Goal: Information Seeking & Learning: Learn about a topic

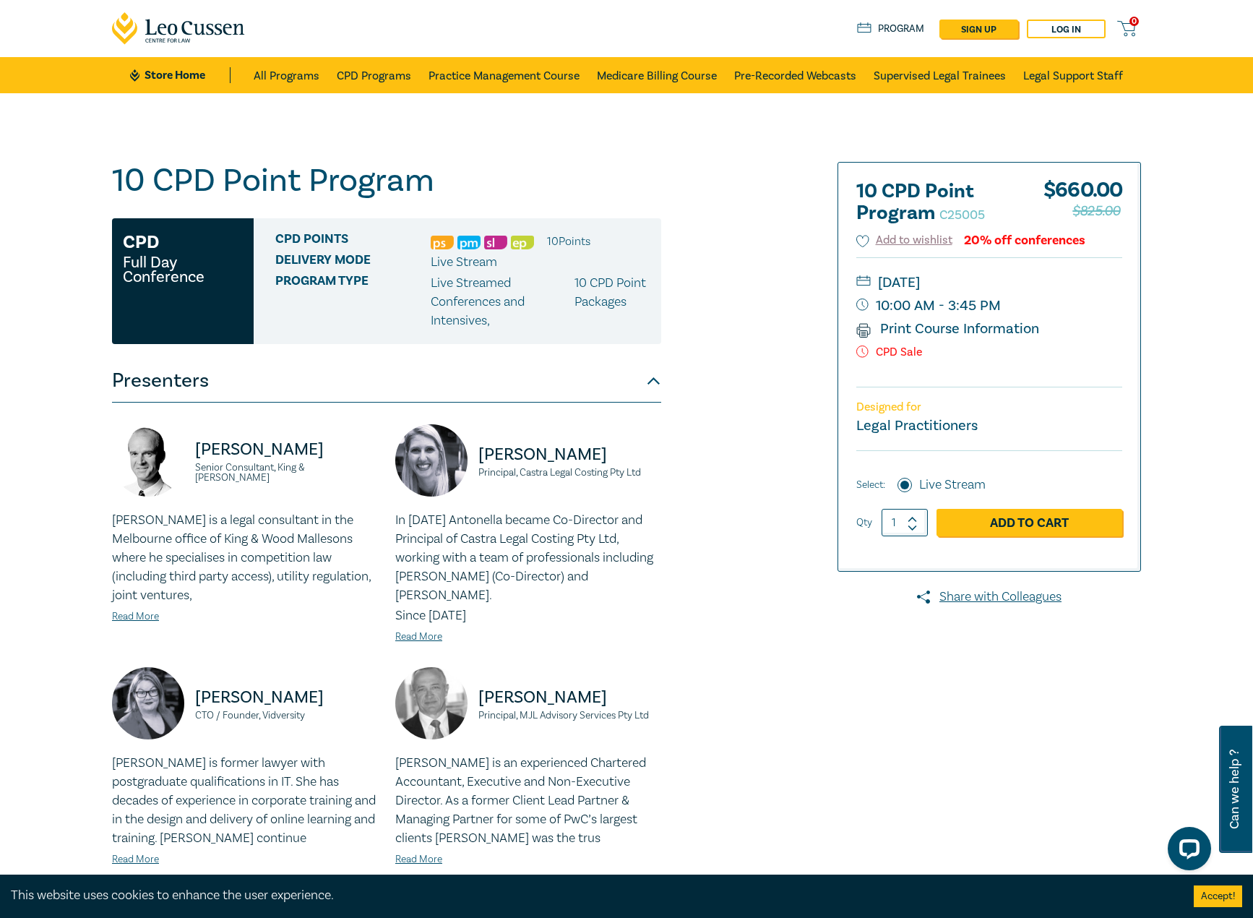
click at [615, 669] on div "Mark J. Laurie Principal, MJL Advisory Services Pty Ltd" at bounding box center [528, 710] width 266 height 87
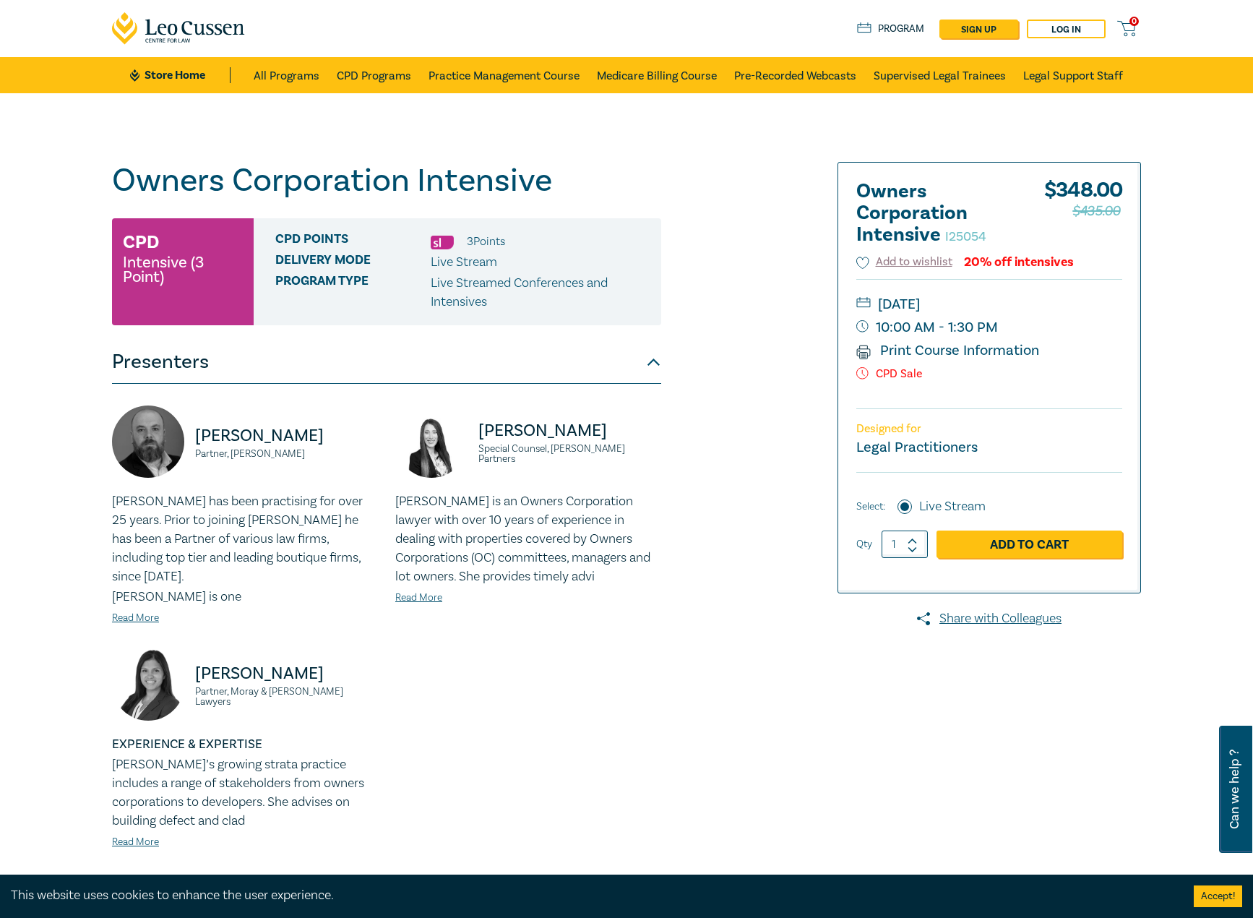
click at [734, 799] on div "Owners Corporation Intensive I25054 CPD Intensive (3 Point) CPD Points 3 Point …" at bounding box center [451, 549] width 697 height 775
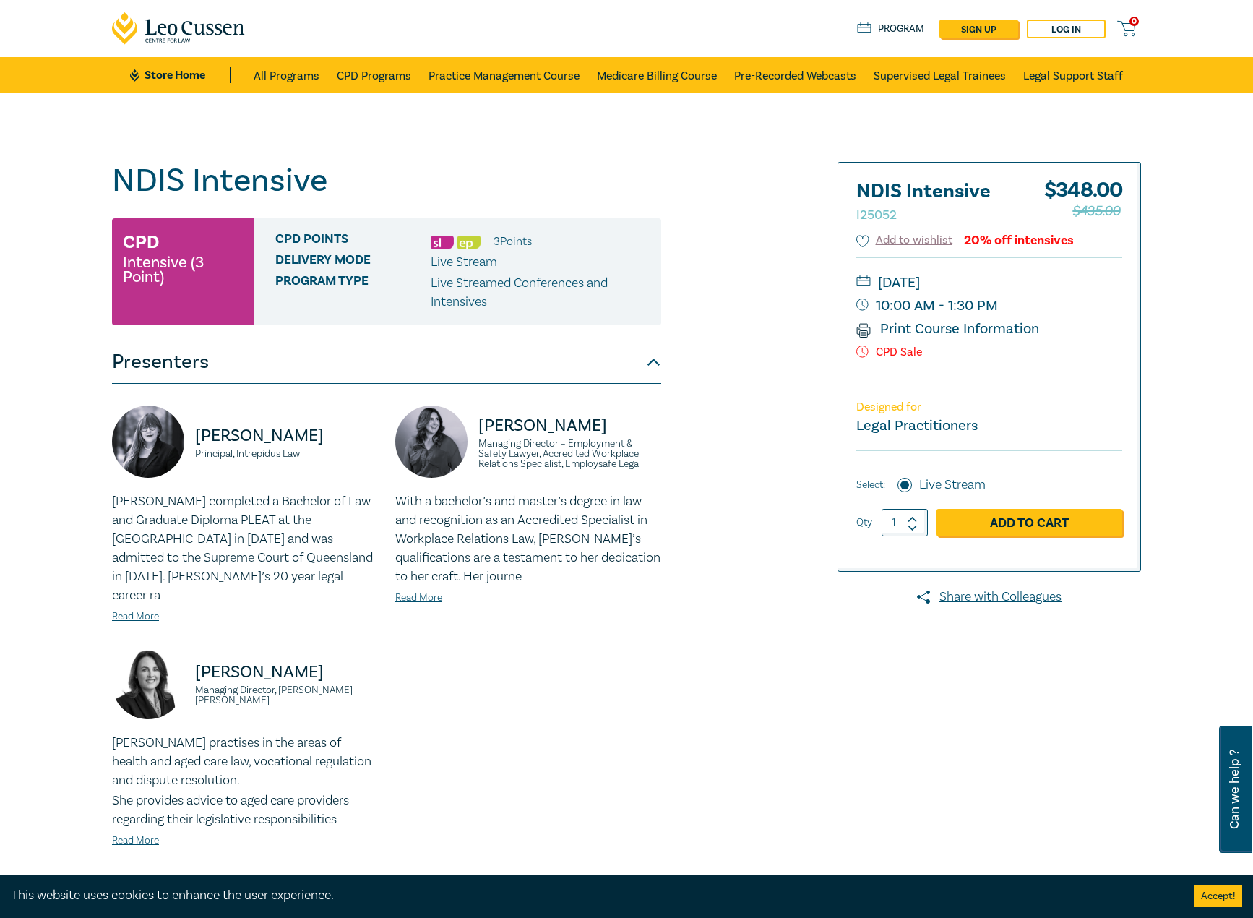
click at [574, 742] on div "Belinda Kochanowska Principal, Intrepidus Law Belinda completed a Bachelor of L…" at bounding box center [386, 637] width 567 height 465
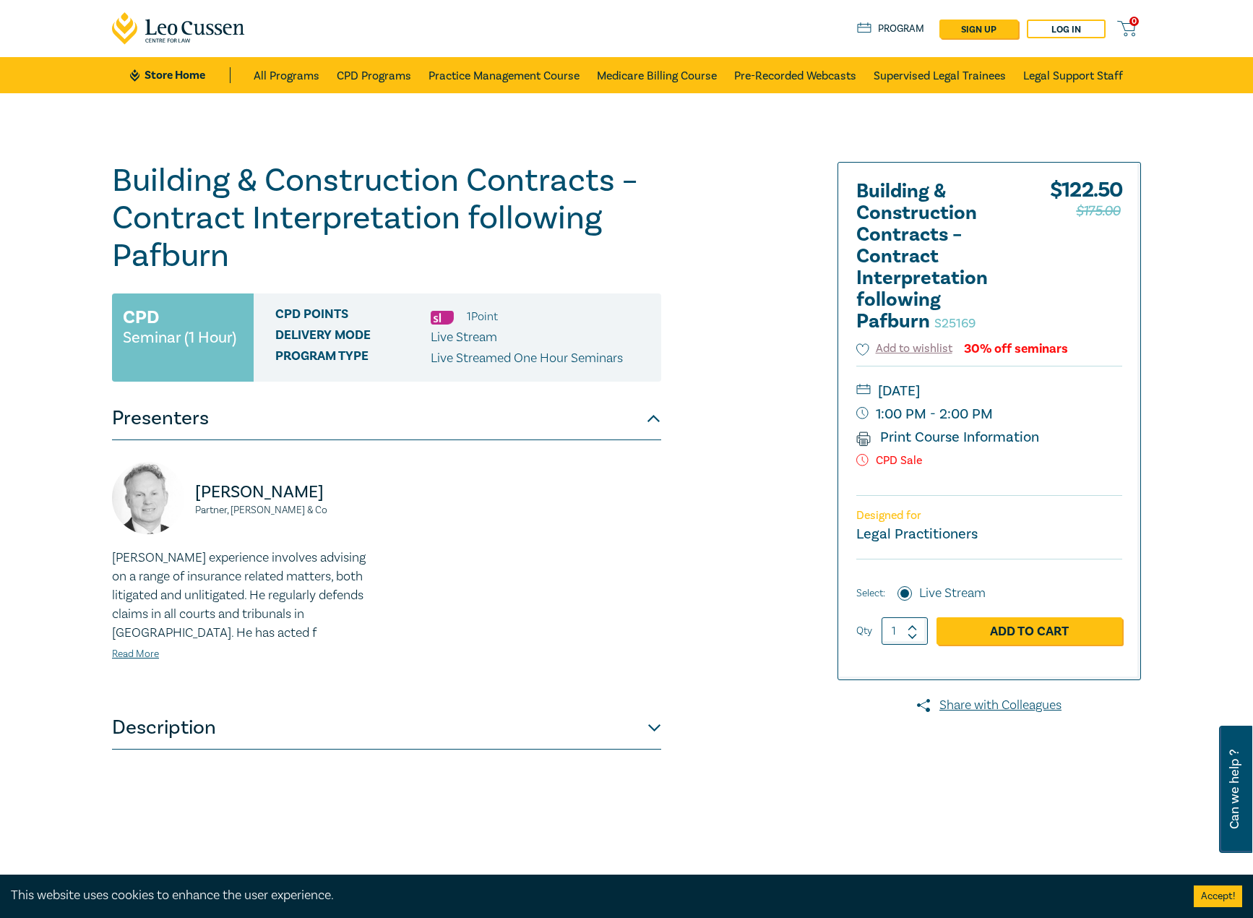
click at [223, 757] on div "Building & Construction Contracts – Contract Interpretation following Pafburn S…" at bounding box center [386, 523] width 549 height 723
drag, startPoint x: 218, startPoint y: 726, endPoint x: 453, endPoint y: 736, distance: 235.9
click at [220, 726] on button "Description" at bounding box center [386, 727] width 549 height 43
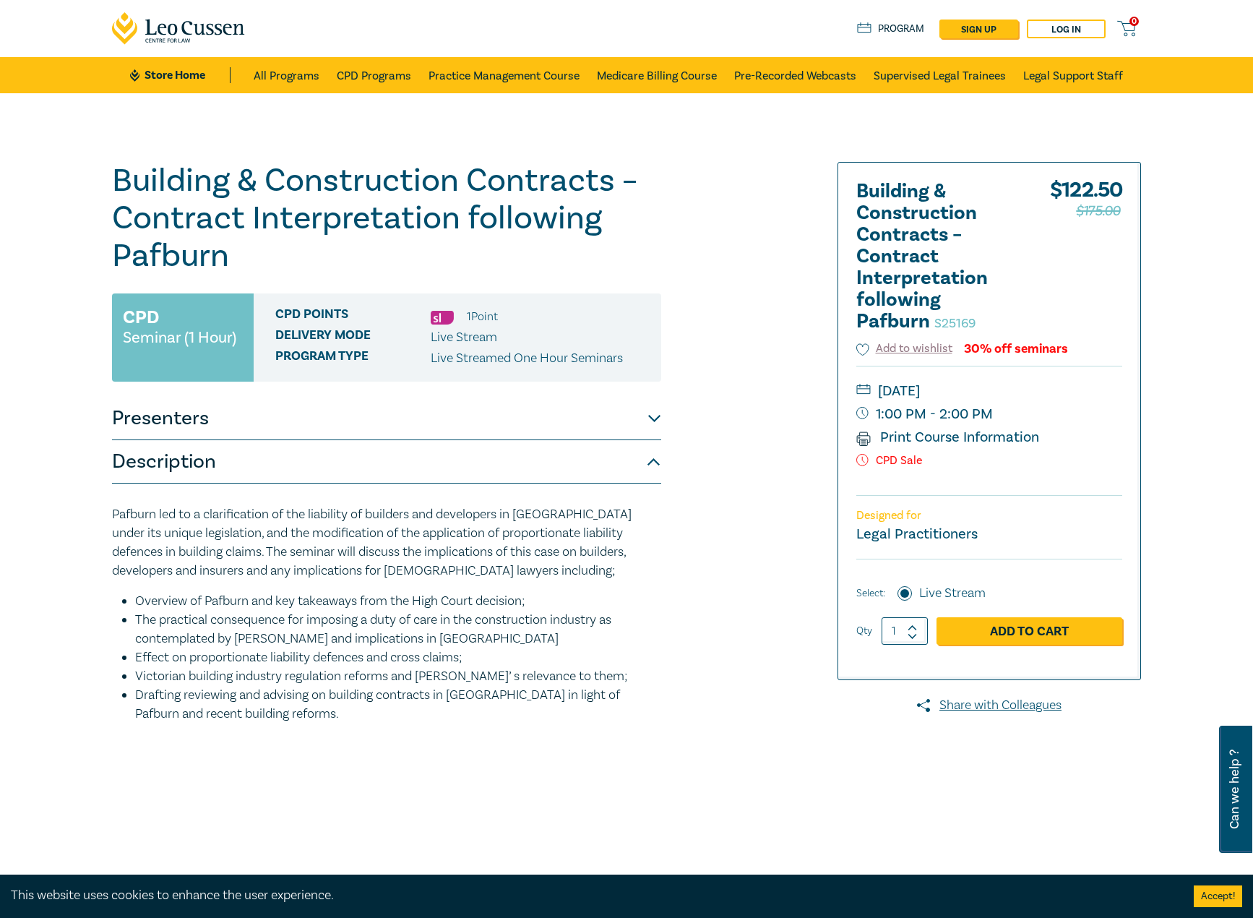
click at [232, 421] on button "Presenters" at bounding box center [386, 418] width 549 height 43
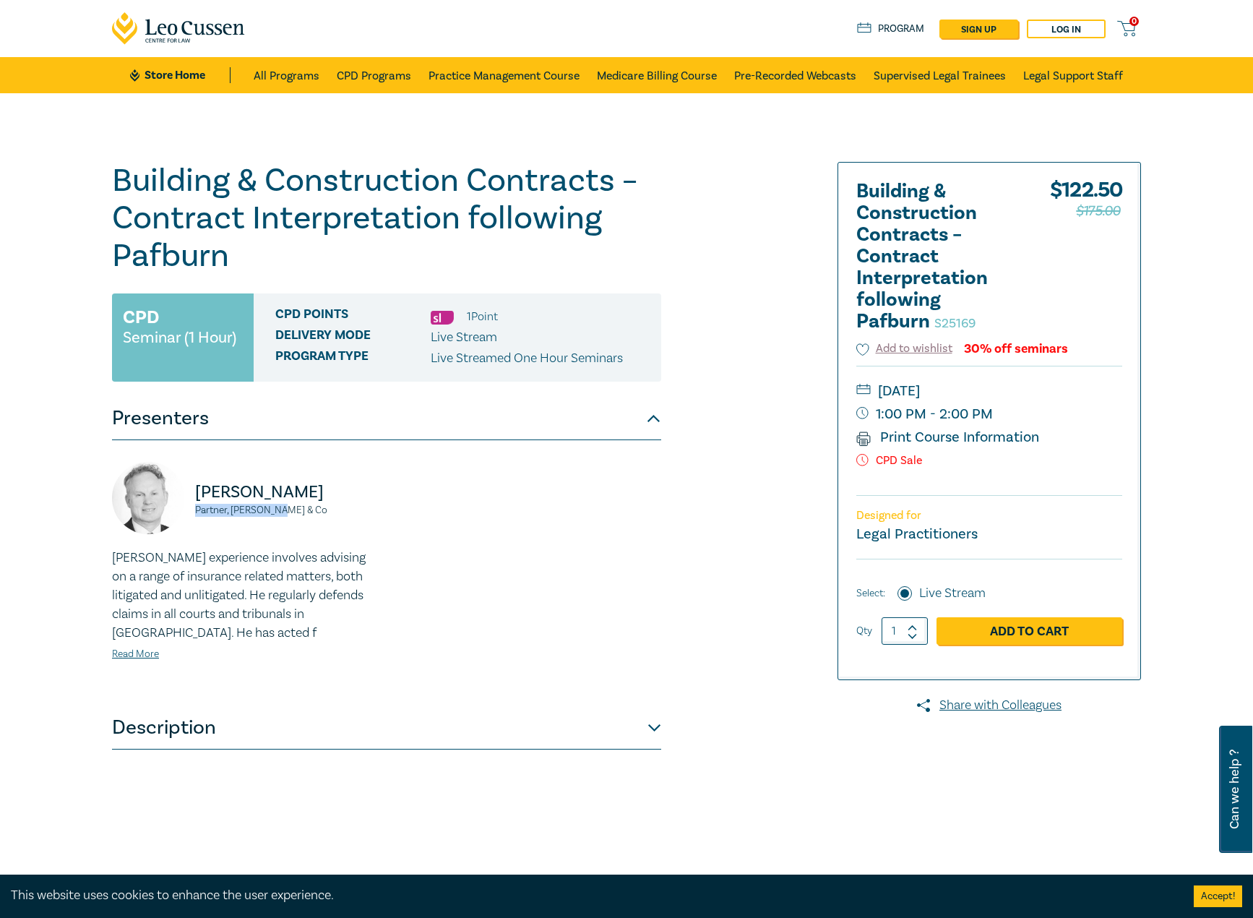
drag, startPoint x: 311, startPoint y: 521, endPoint x: 193, endPoint y: 510, distance: 118.4
click at [193, 510] on div "Ross Donaldson Partner, Clyde & Co" at bounding box center [245, 505] width 266 height 87
drag, startPoint x: 230, startPoint y: 504, endPoint x: 212, endPoint y: 505, distance: 17.4
click at [212, 505] on small "Partner, Clyde & Co" at bounding box center [286, 510] width 183 height 10
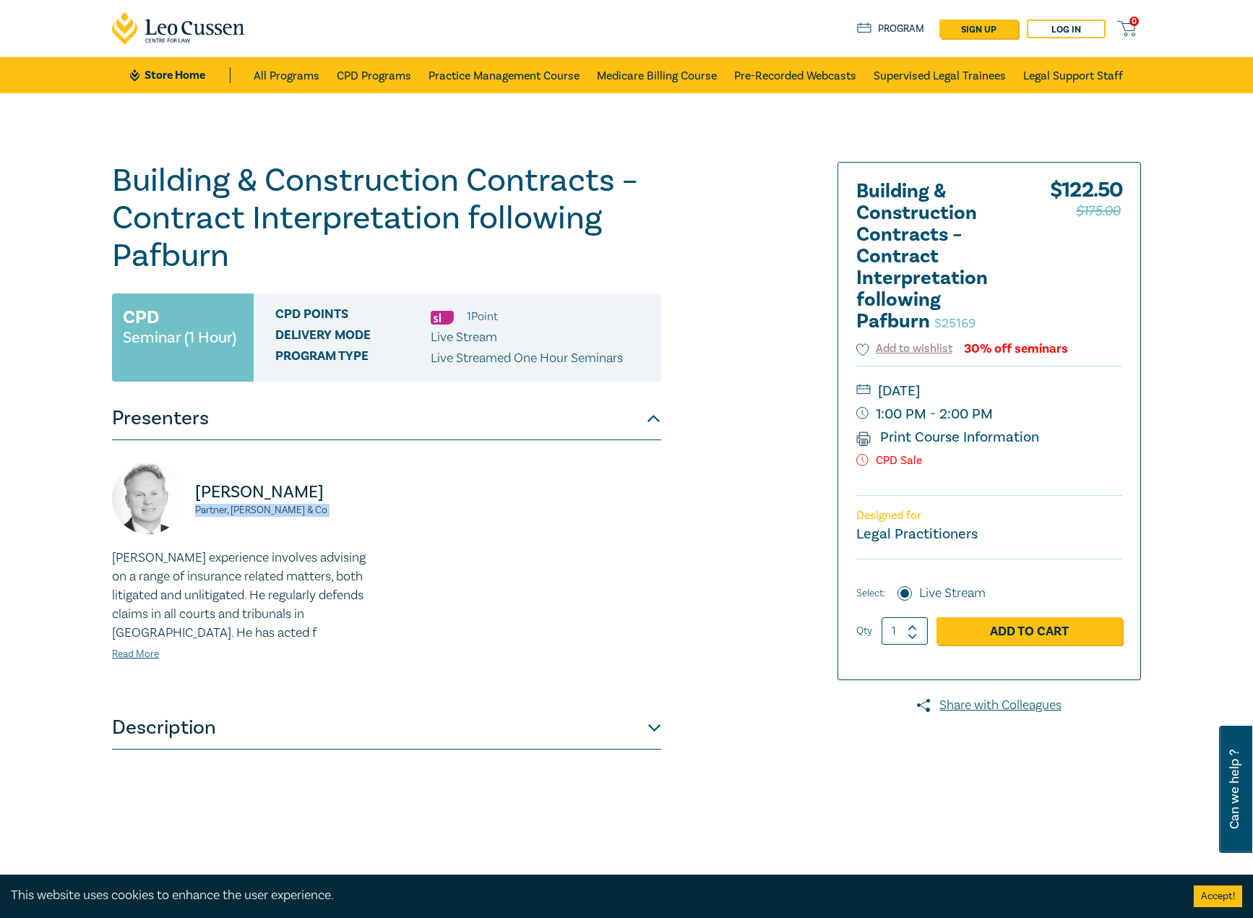
click at [212, 505] on small "Partner, Clyde & Co" at bounding box center [286, 510] width 183 height 10
copy small "Partner, Clyde & Co"
click at [347, 729] on button "Description" at bounding box center [386, 727] width 549 height 43
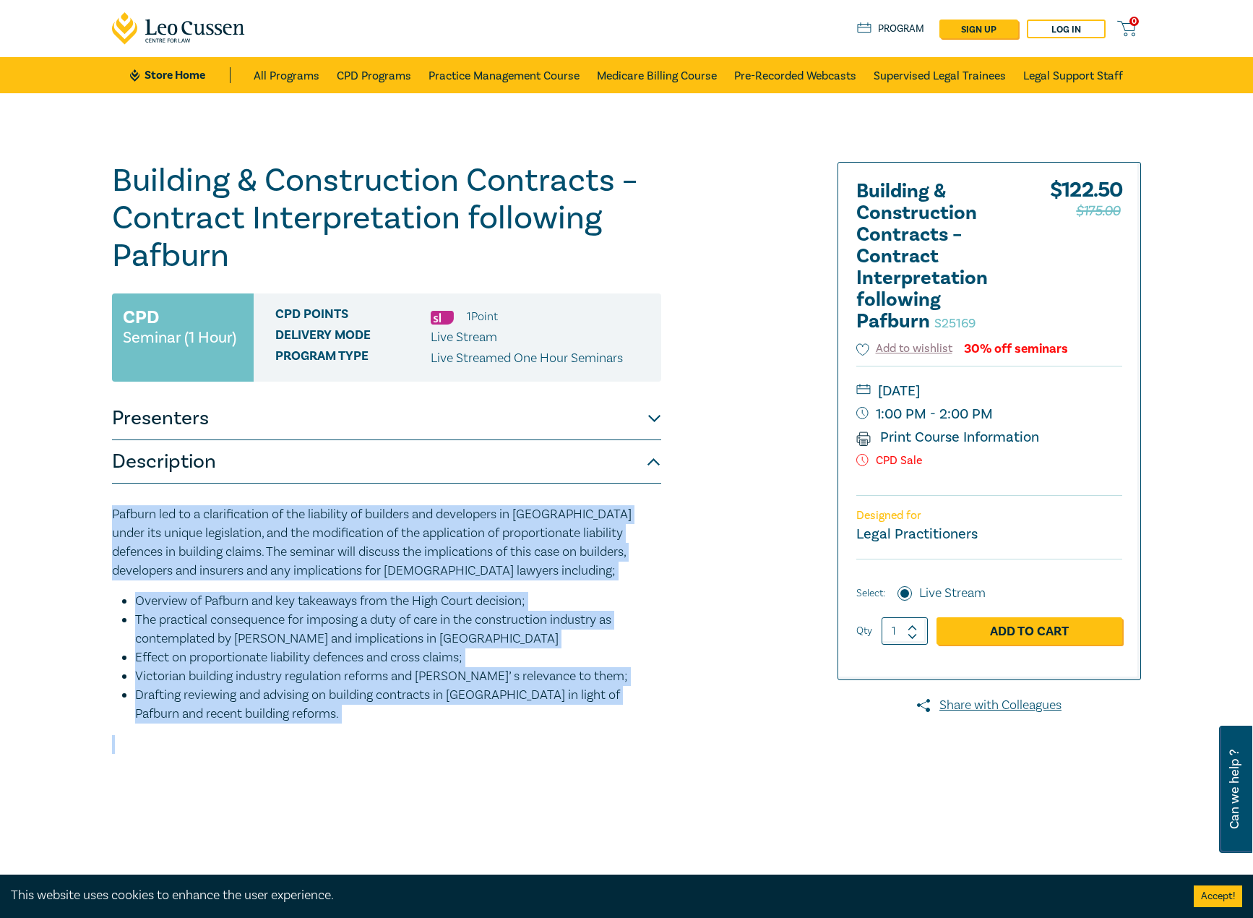
drag, startPoint x: 243, startPoint y: 710, endPoint x: 212, endPoint y: 523, distance: 190.5
click at [101, 513] on div "Building & Construction Contracts – Contract Interpretation following Pafburn S…" at bounding box center [626, 523] width 1253 height 860
copy div "Pafburn led to a clarification of the liability of builders and developers in N…"
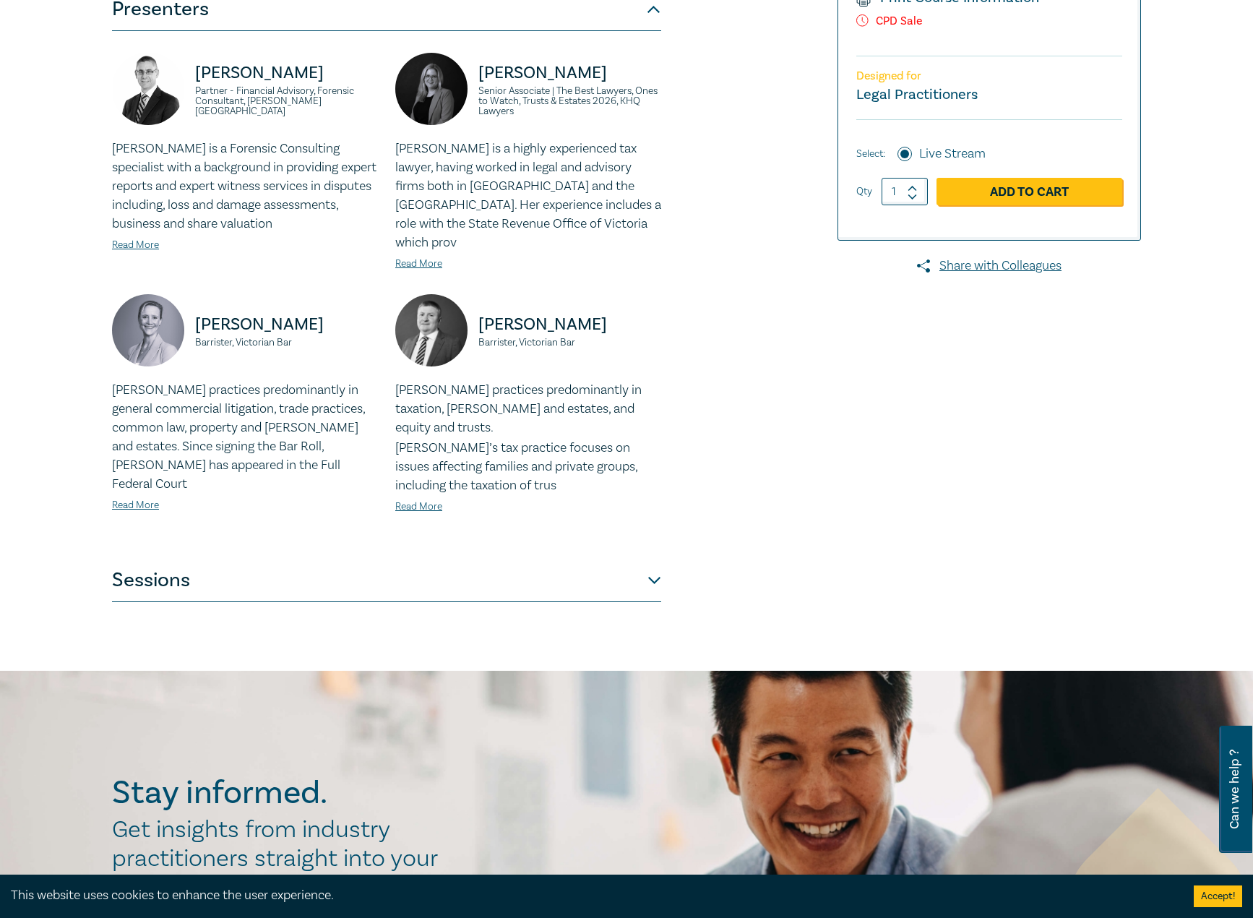
scroll to position [361, 0]
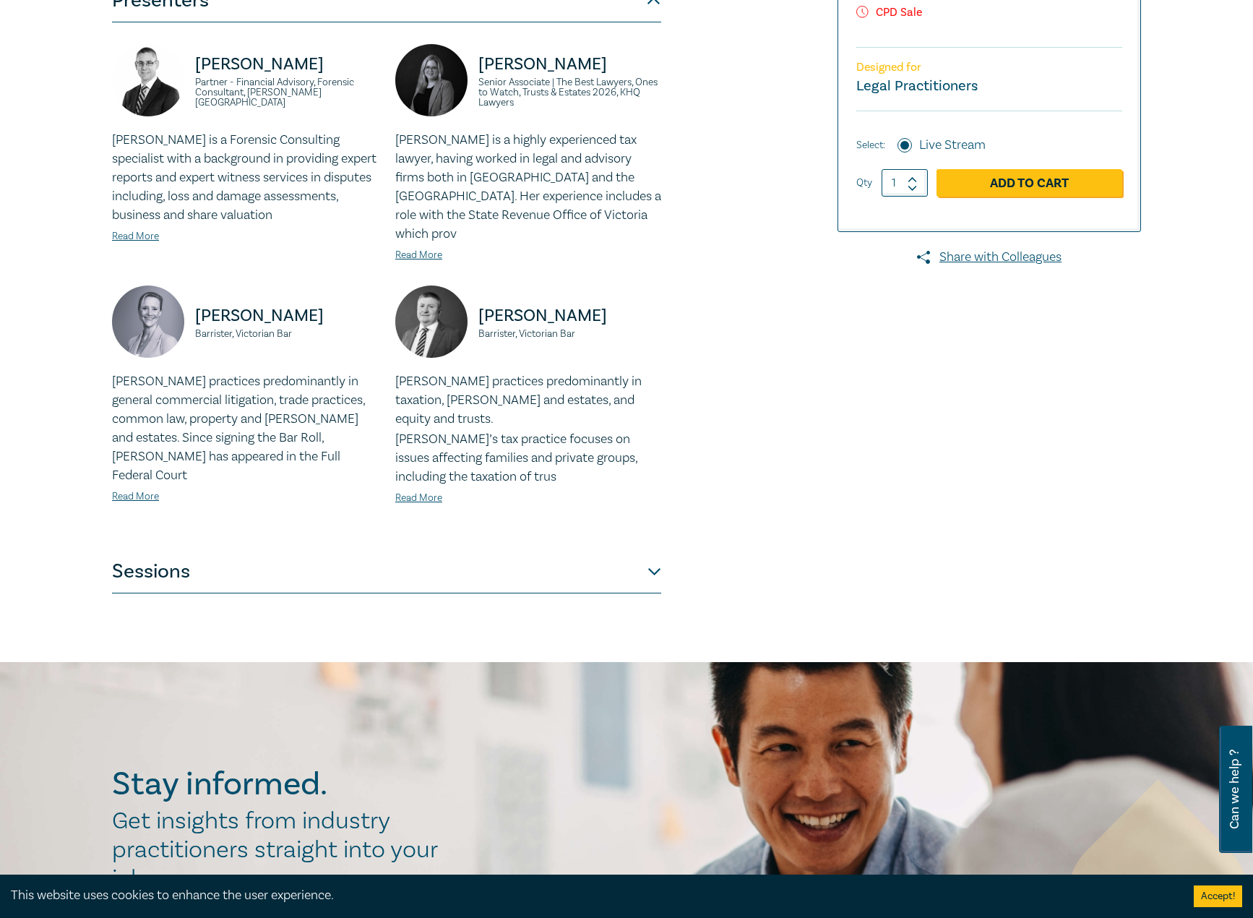
click at [218, 550] on button "Sessions" at bounding box center [386, 571] width 549 height 43
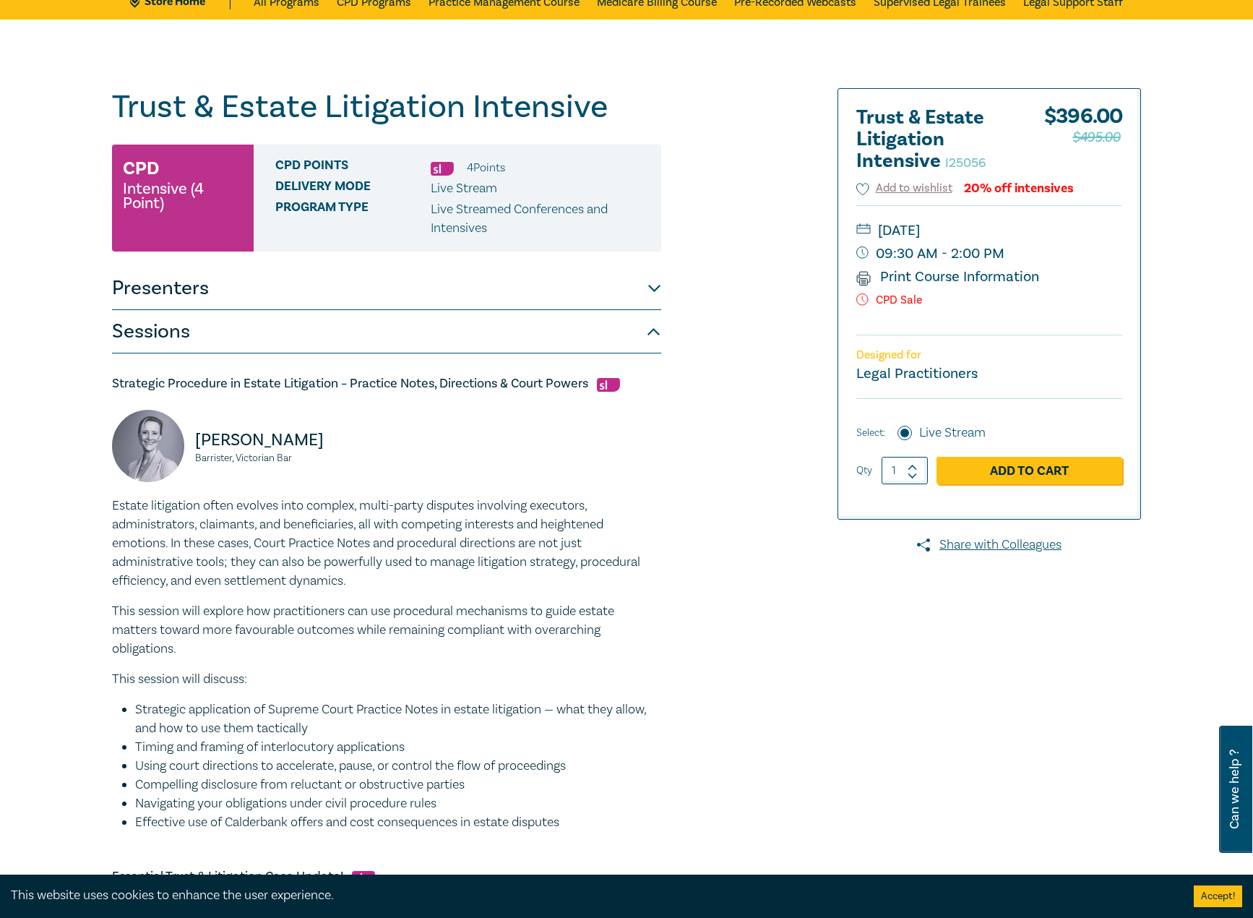
scroll to position [72, 0]
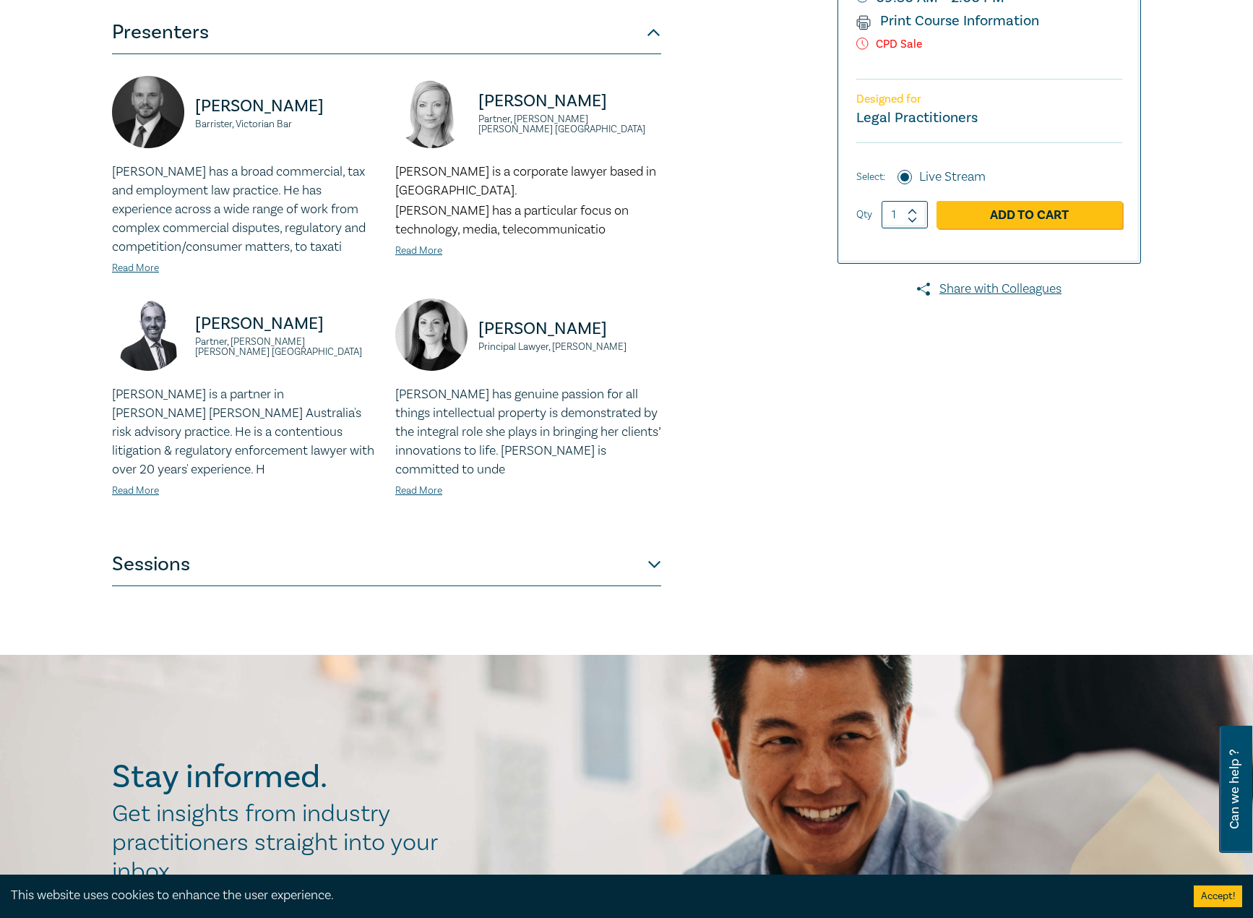
scroll to position [361, 0]
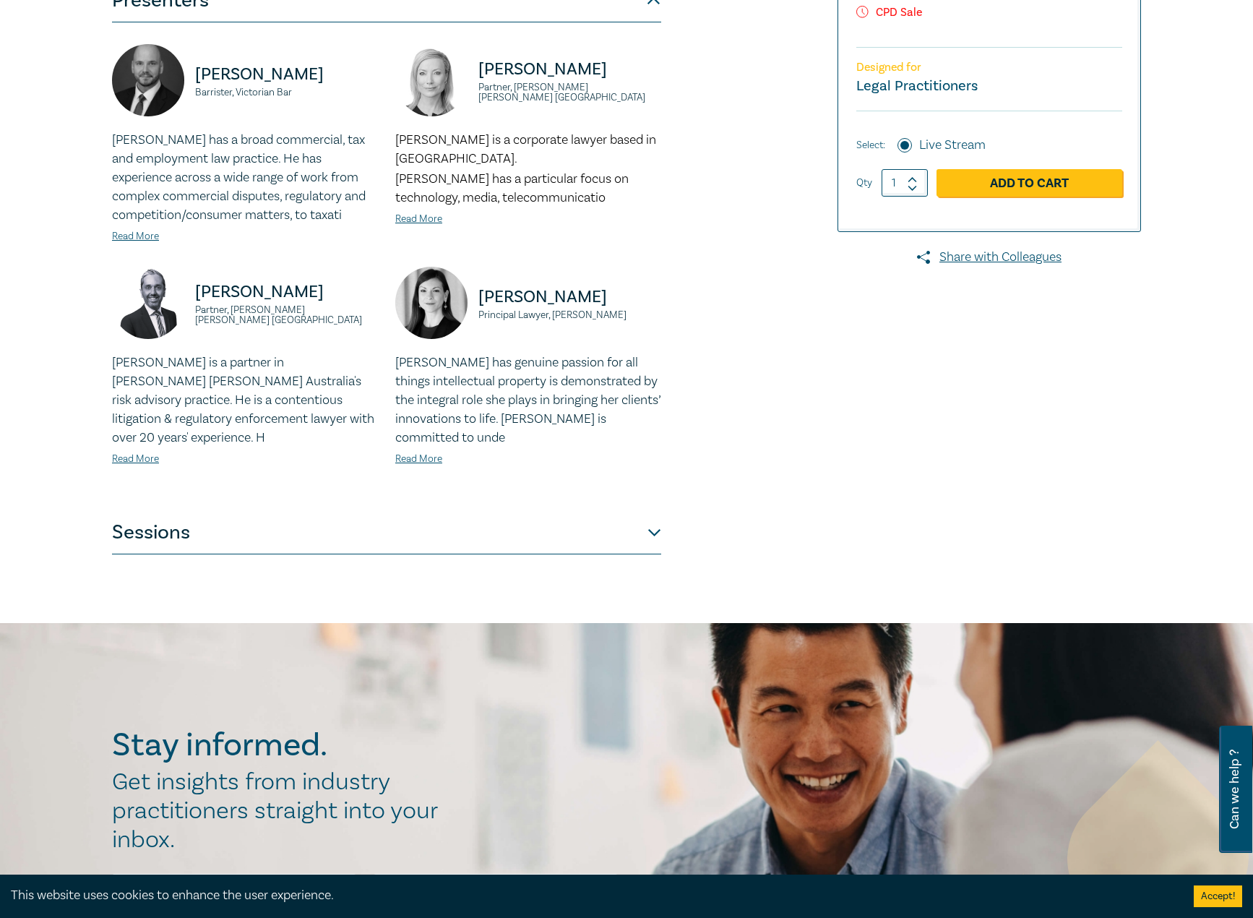
click at [262, 523] on button "Sessions" at bounding box center [386, 532] width 549 height 43
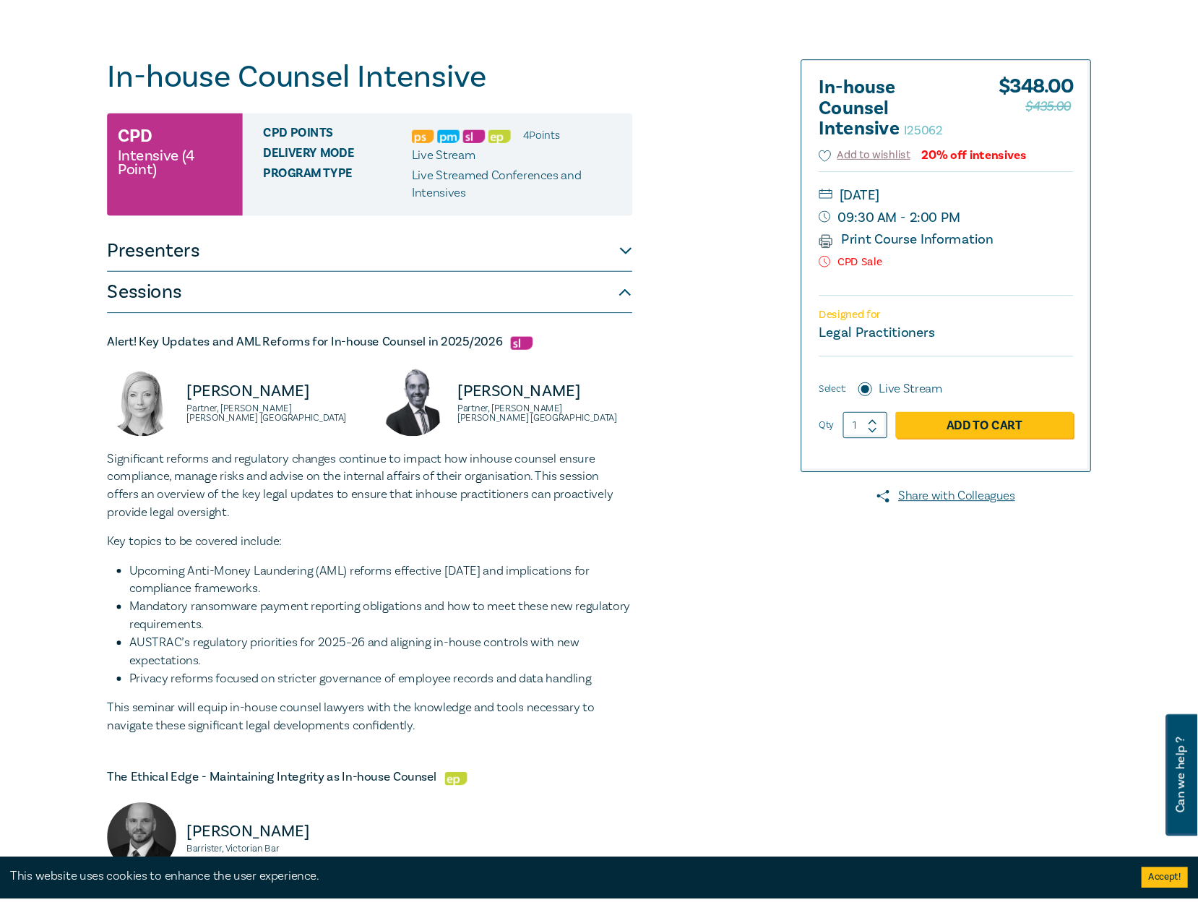
scroll to position [0, 0]
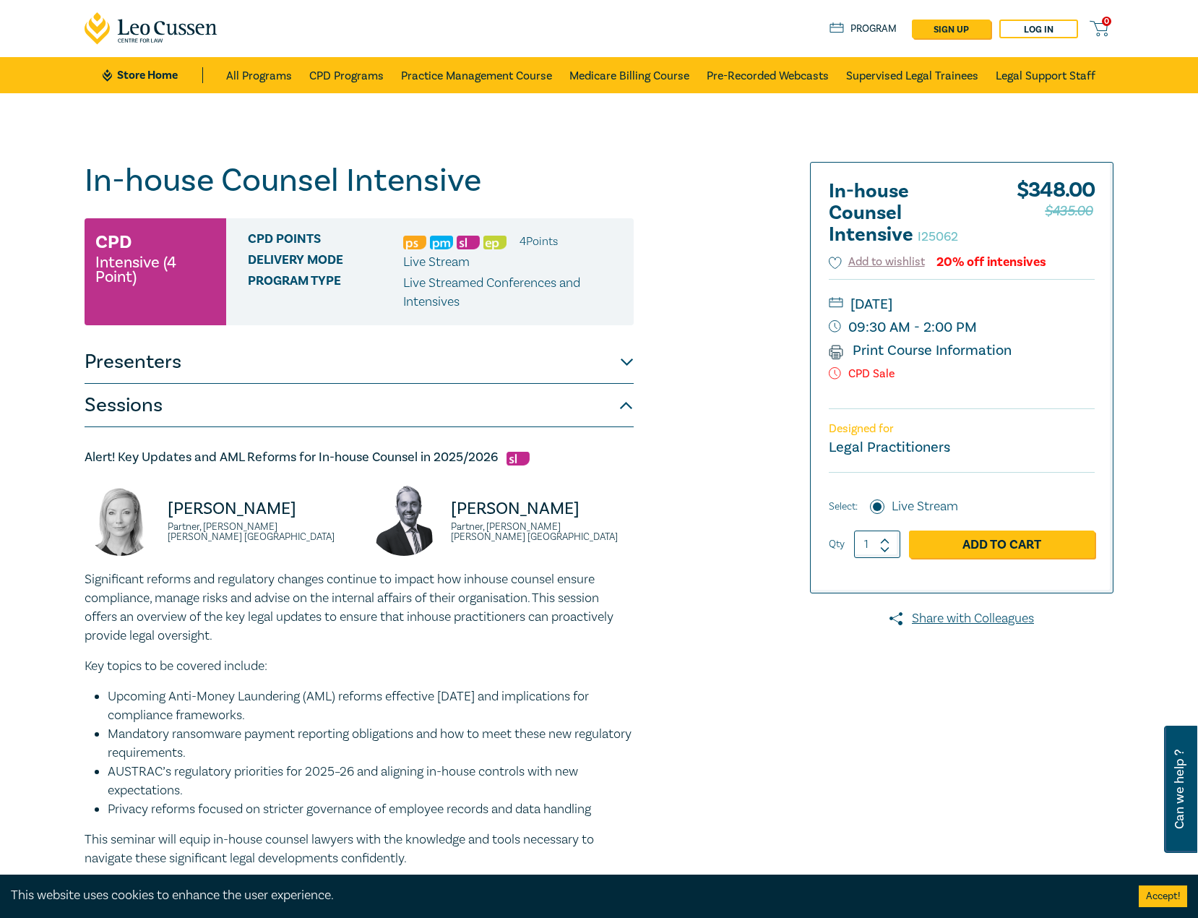
drag, startPoint x: 717, startPoint y: 274, endPoint x: 726, endPoint y: 273, distance: 9.4
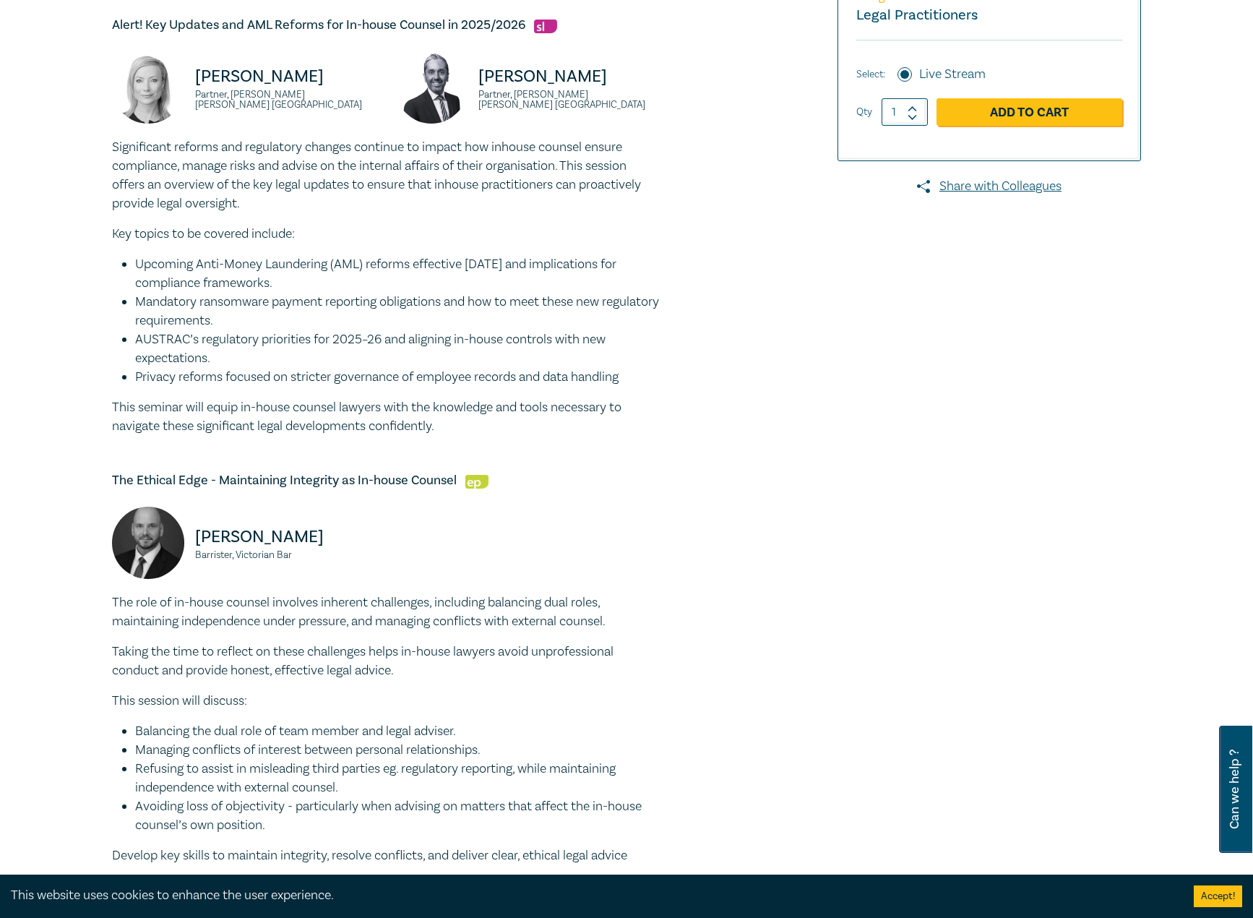
scroll to position [217, 0]
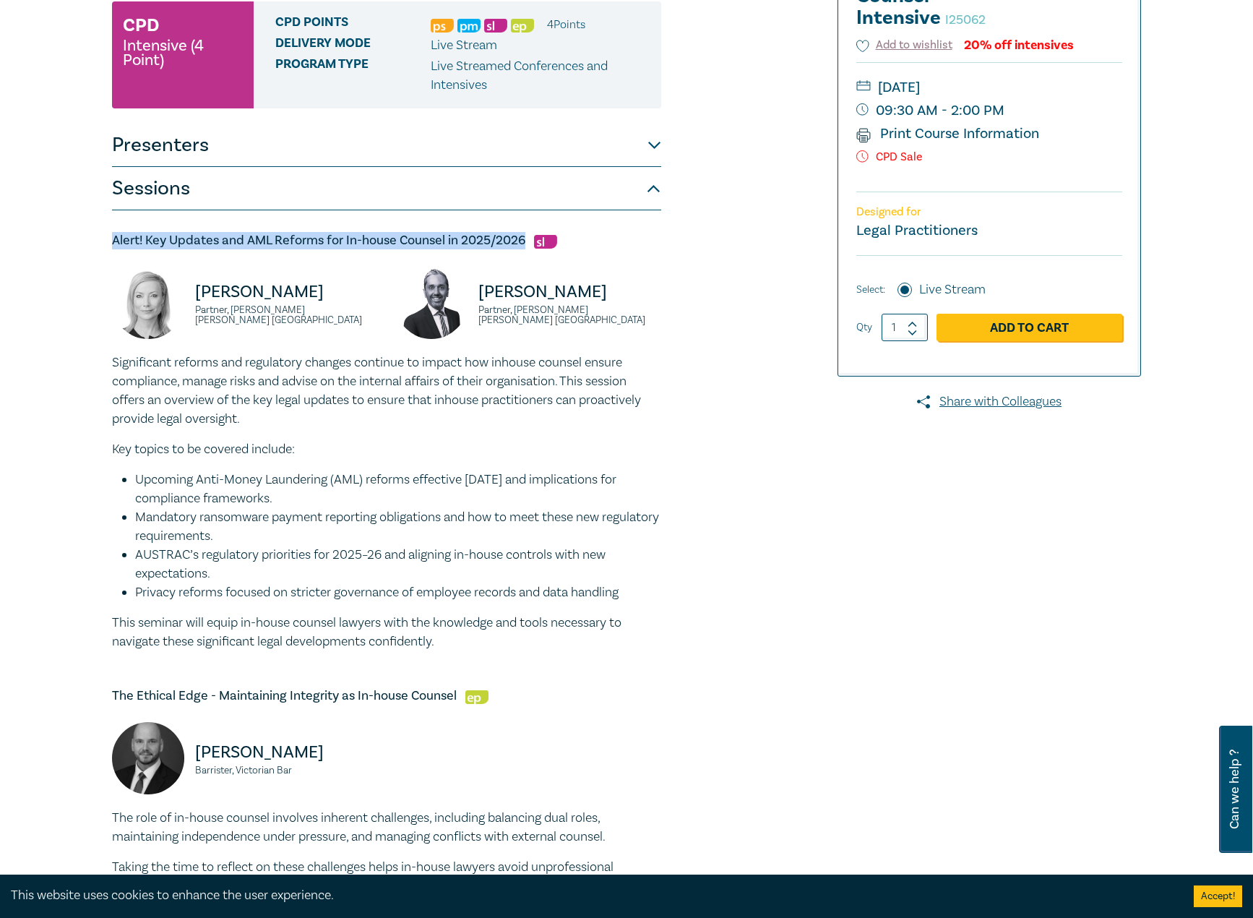
drag, startPoint x: 526, startPoint y: 238, endPoint x: 173, endPoint y: 235, distance: 353.4
copy h5 "Alert! Key Updates and AML Reforms for In-house Counsel in 2025/2026"
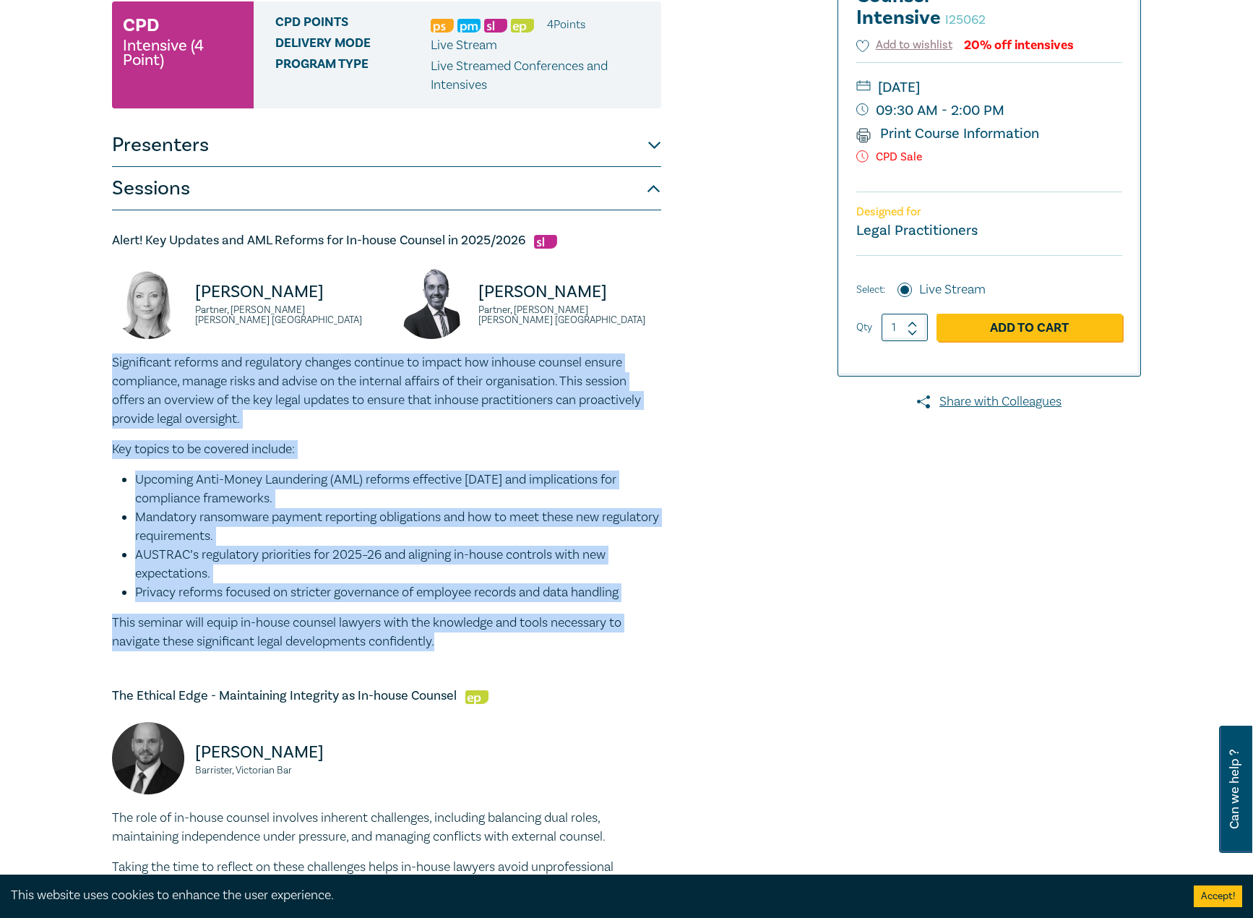
drag, startPoint x: 457, startPoint y: 644, endPoint x: 82, endPoint y: 366, distance: 466.6
copy div "Significant reforms and regulatory changes continue to impact how inhouse couns…"
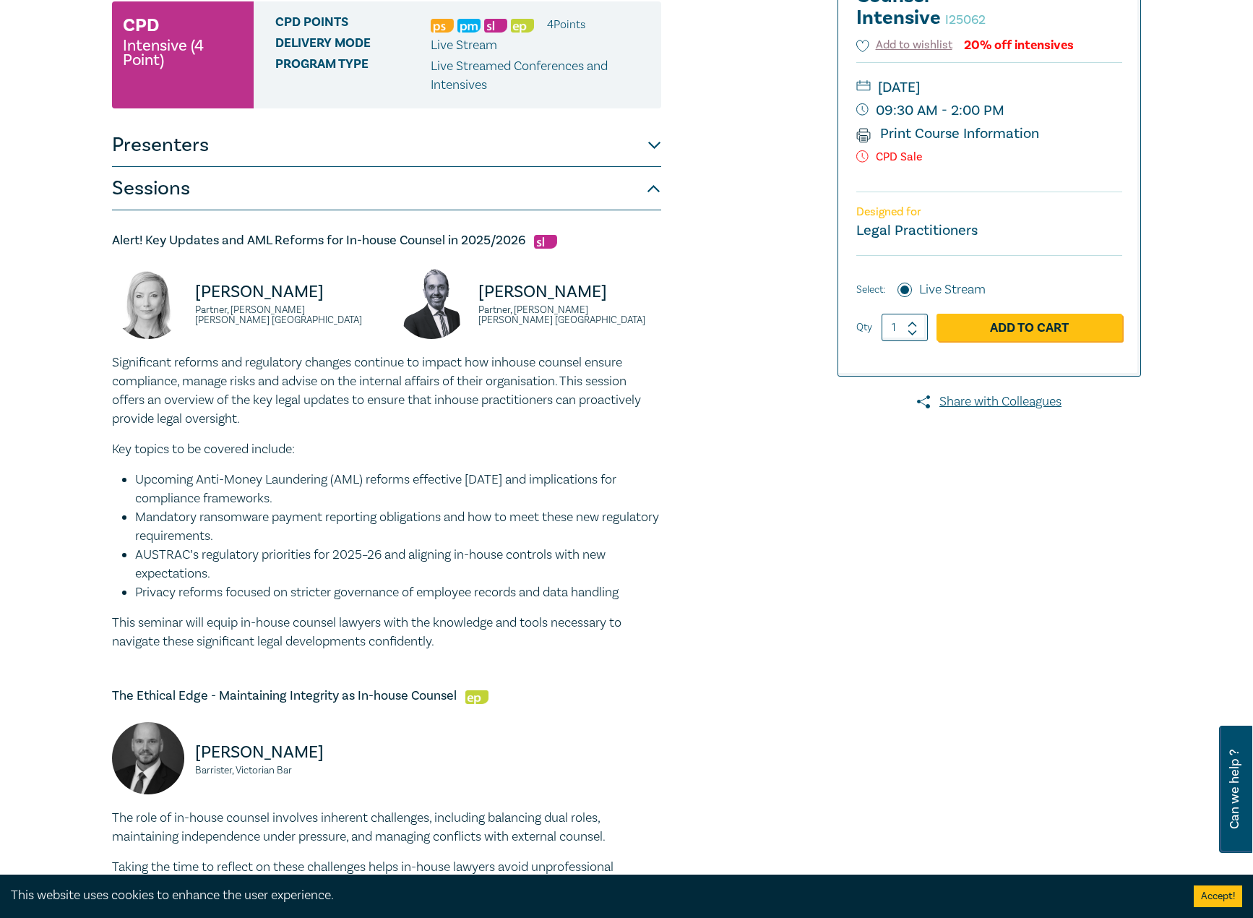
click at [340, 314] on small "Partner, Norton Rose Fulbright Australia" at bounding box center [286, 315] width 183 height 20
drag, startPoint x: 366, startPoint y: 314, endPoint x: 187, endPoint y: 296, distance: 180.1
click at [187, 296] on div "Lisa Fitzgerald Partner, Norton Rose Fulbright Australia" at bounding box center [245, 310] width 266 height 87
copy div "Lisa Fitzgerald Partner, Norton Rose Fulbright Australia"
drag, startPoint x: 609, startPoint y: 323, endPoint x: 463, endPoint y: 298, distance: 148.2
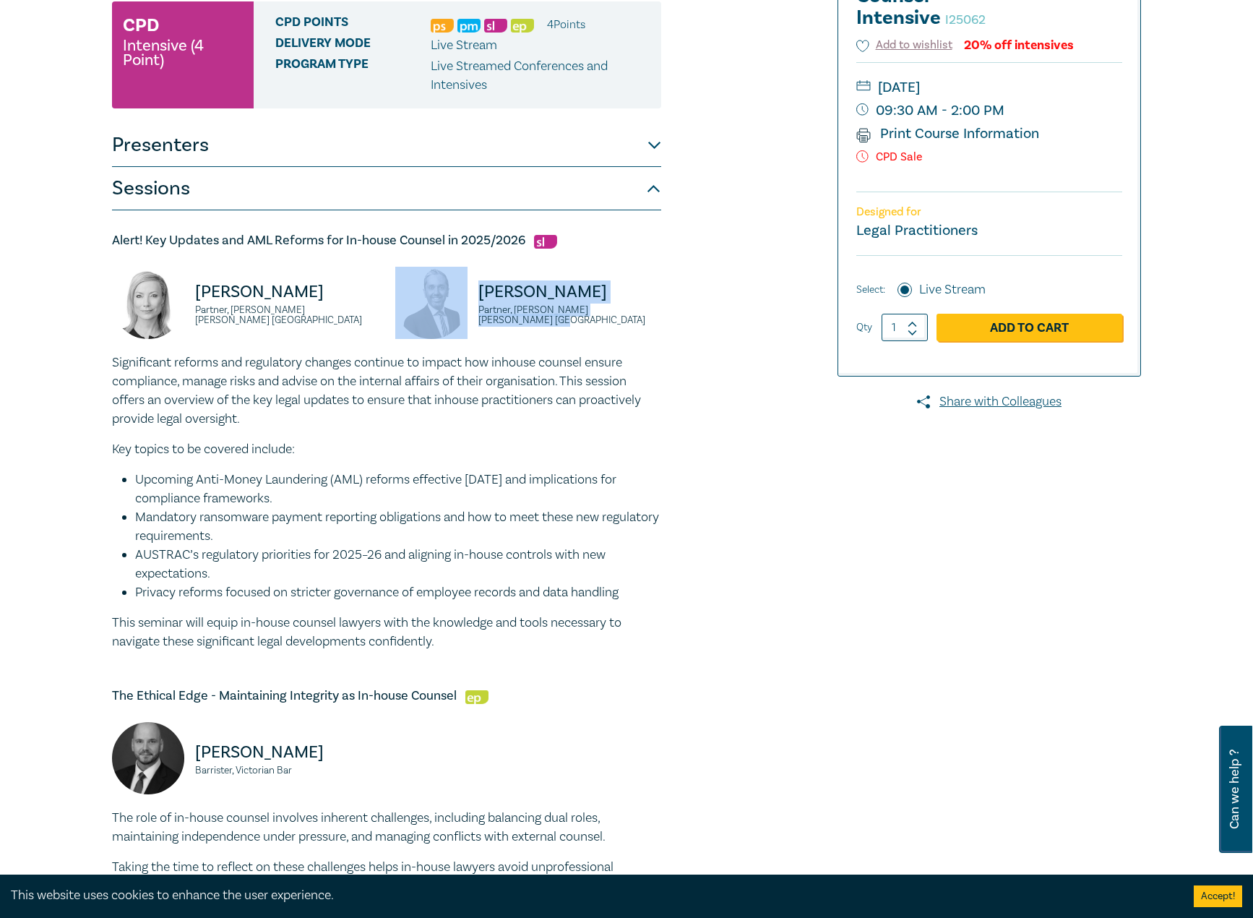
click at [463, 298] on div "Rajaee Rouhani Partner, Norton Rose Fulbright Australia" at bounding box center [528, 310] width 283 height 87
copy div "Rajaee Rouhani Partner, Norton Rose Fulbright Australia"
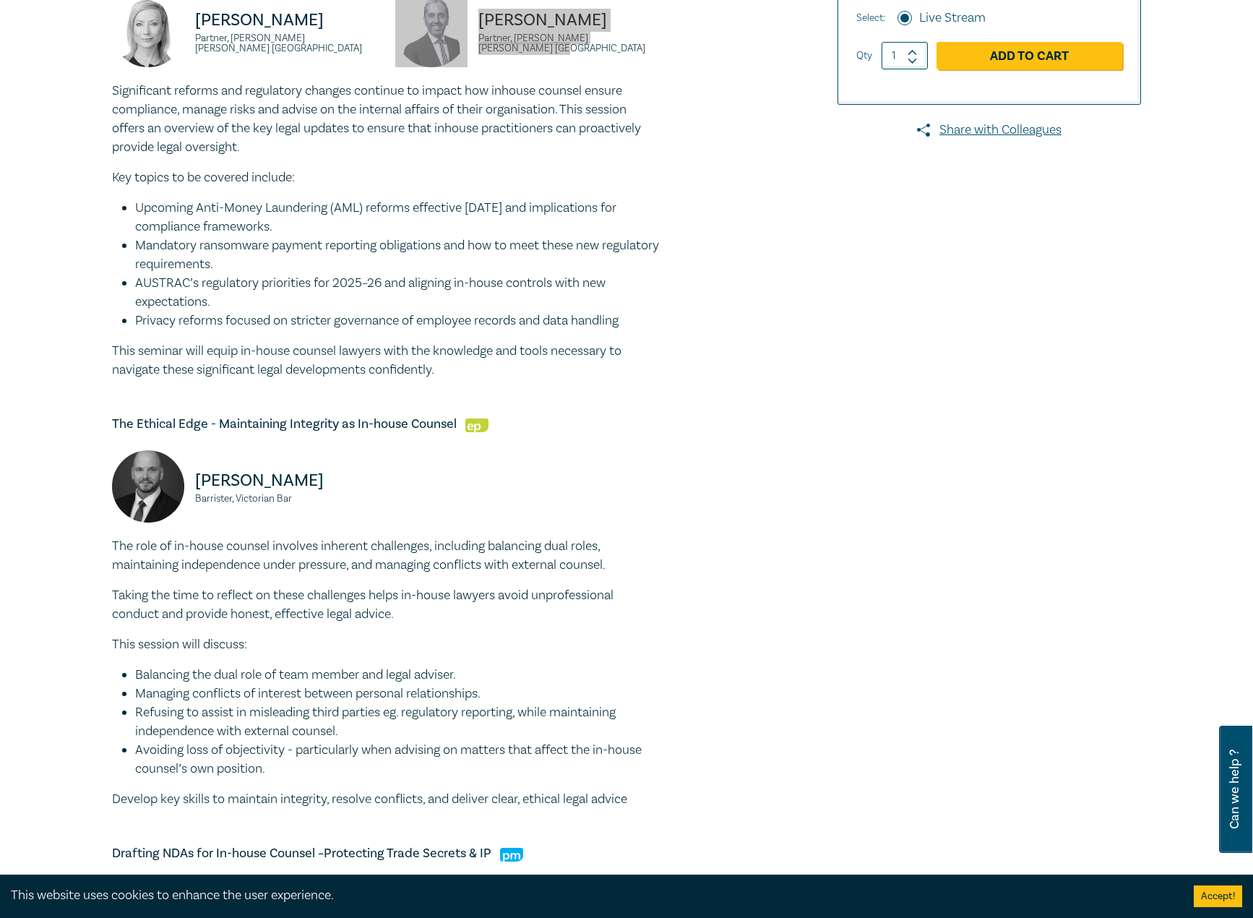
scroll to position [578, 0]
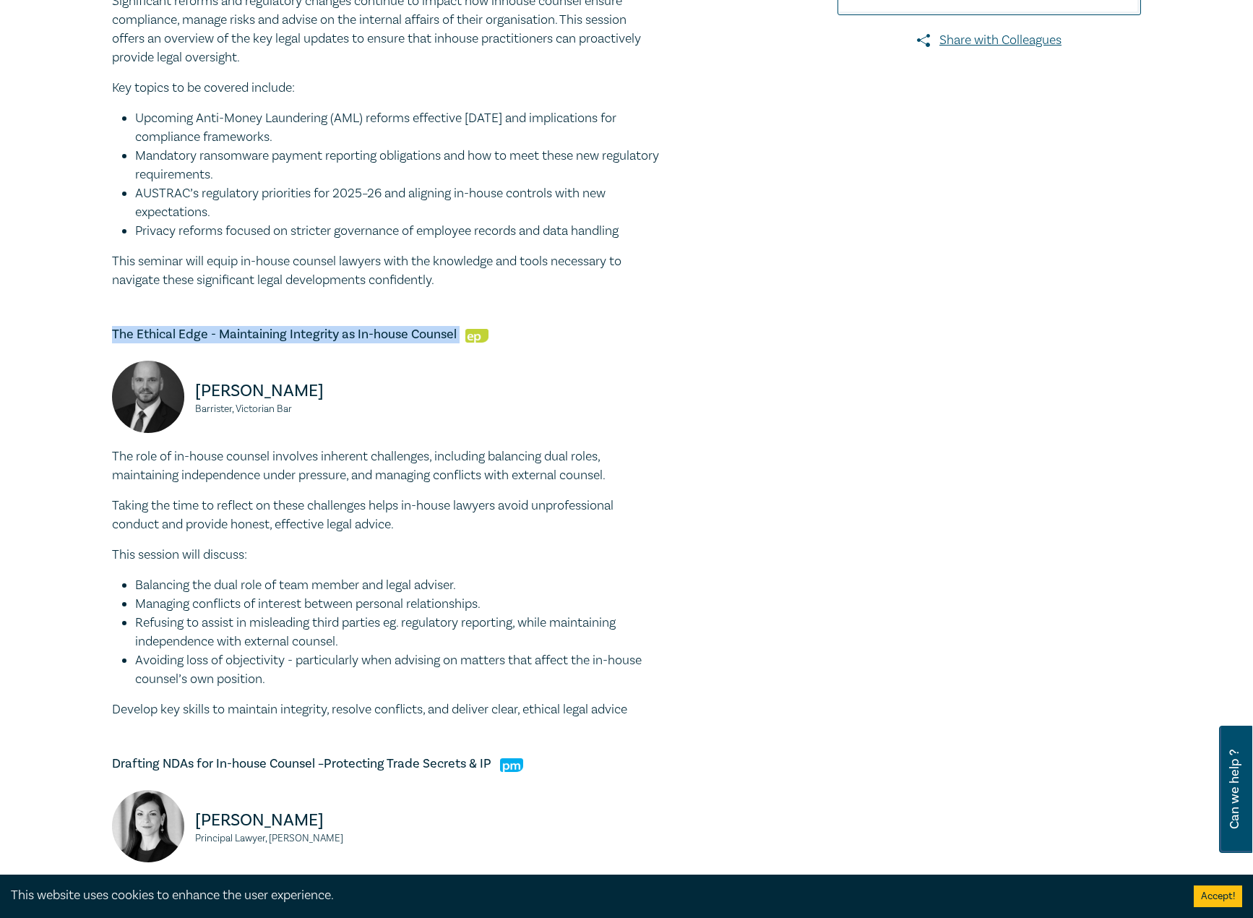
drag, startPoint x: 458, startPoint y: 330, endPoint x: 123, endPoint y: 340, distance: 335.5
click at [95, 342] on div "In-house Counsel Intensive I25062 CPD Intensive (4 Point) CPD Points 4 Point s …" at bounding box center [626, 614] width 1253 height 2198
copy h5 "The Ethical Edge - Maintaining Integrity as In-house Counsel"
click at [406, 612] on li "Managing conflicts of interest between personal relationships." at bounding box center [398, 604] width 526 height 19
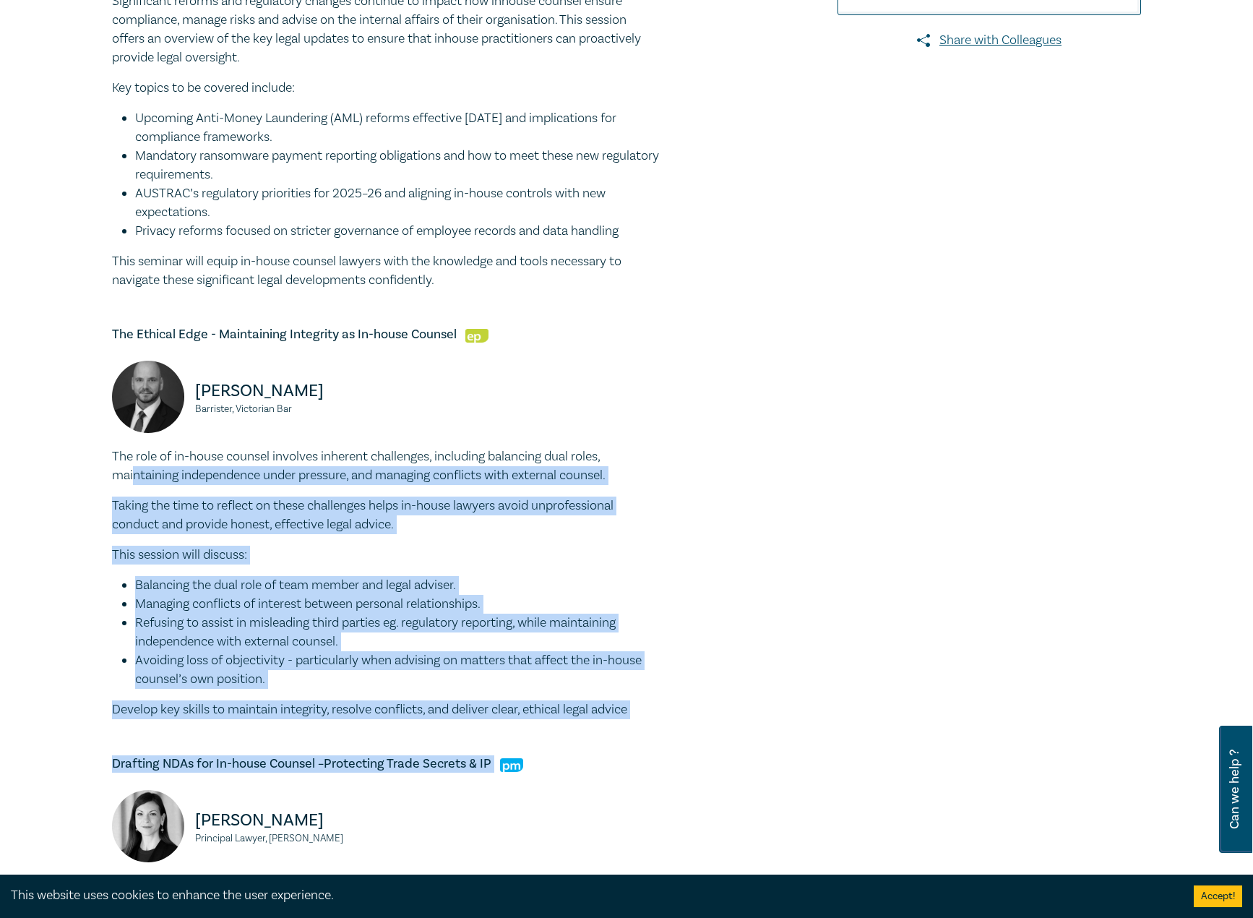
drag, startPoint x: 580, startPoint y: 708, endPoint x: 134, endPoint y: 469, distance: 506.0
click at [134, 469] on div "Alert! Key Updates and AML Reforms for In-house Counsel in 2025/2026 Lisa Fitzg…" at bounding box center [386, 746] width 549 height 1795
drag, startPoint x: 179, startPoint y: 520, endPoint x: 425, endPoint y: 718, distance: 315.6
click at [179, 522] on p "Taking the time to reflect on these challenges helps in-house lawyers avoid unp…" at bounding box center [386, 516] width 549 height 38
click at [619, 718] on p "Develop key skills to maintain integrity, resolve conflicts, and deliver clear,…" at bounding box center [386, 709] width 549 height 19
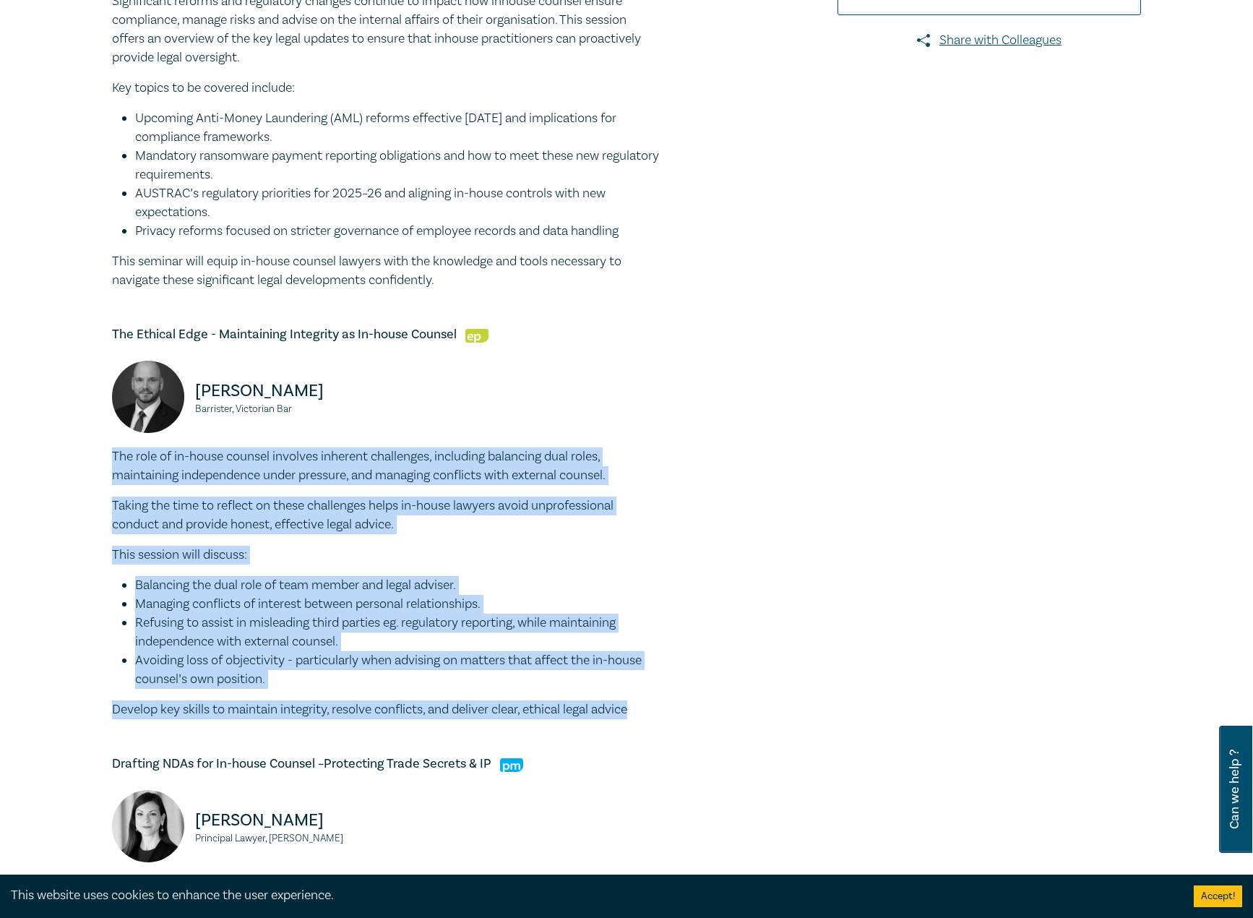
drag, startPoint x: 656, startPoint y: 710, endPoint x: 112, endPoint y: 461, distance: 597.7
click at [112, 461] on div "The role of in-house counsel involves inherent challenges, including balancing …" at bounding box center [386, 583] width 549 height 272
copy div "The role of in-house counsel involves inherent challenges, including balancing …"
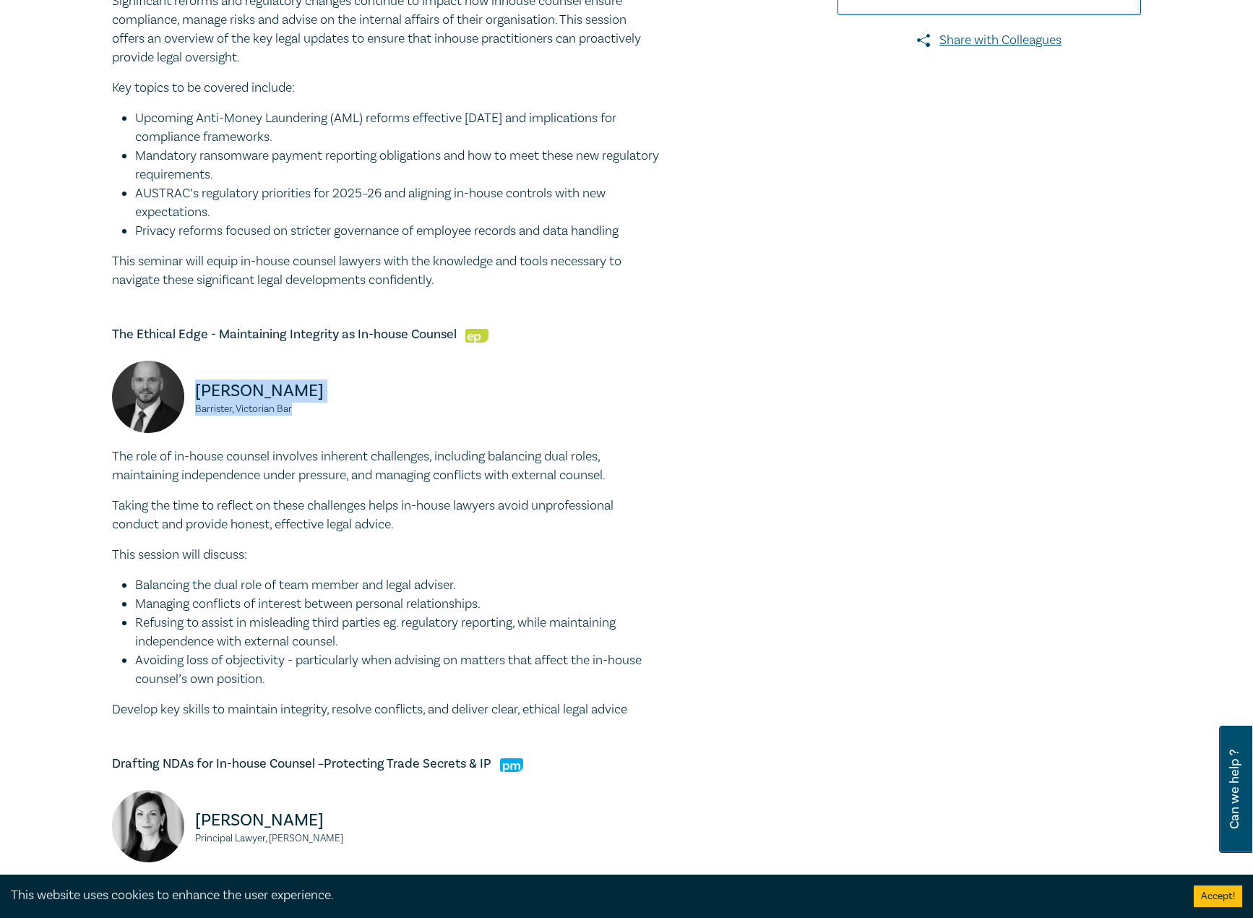
drag, startPoint x: 314, startPoint y: 418, endPoint x: 195, endPoint y: 390, distance: 121.8
click at [195, 390] on div "Csaba Baranyai Barrister, Victorian Bar" at bounding box center [245, 404] width 266 height 87
copy div "Csaba Baranyai Barrister, Victorian Bar"
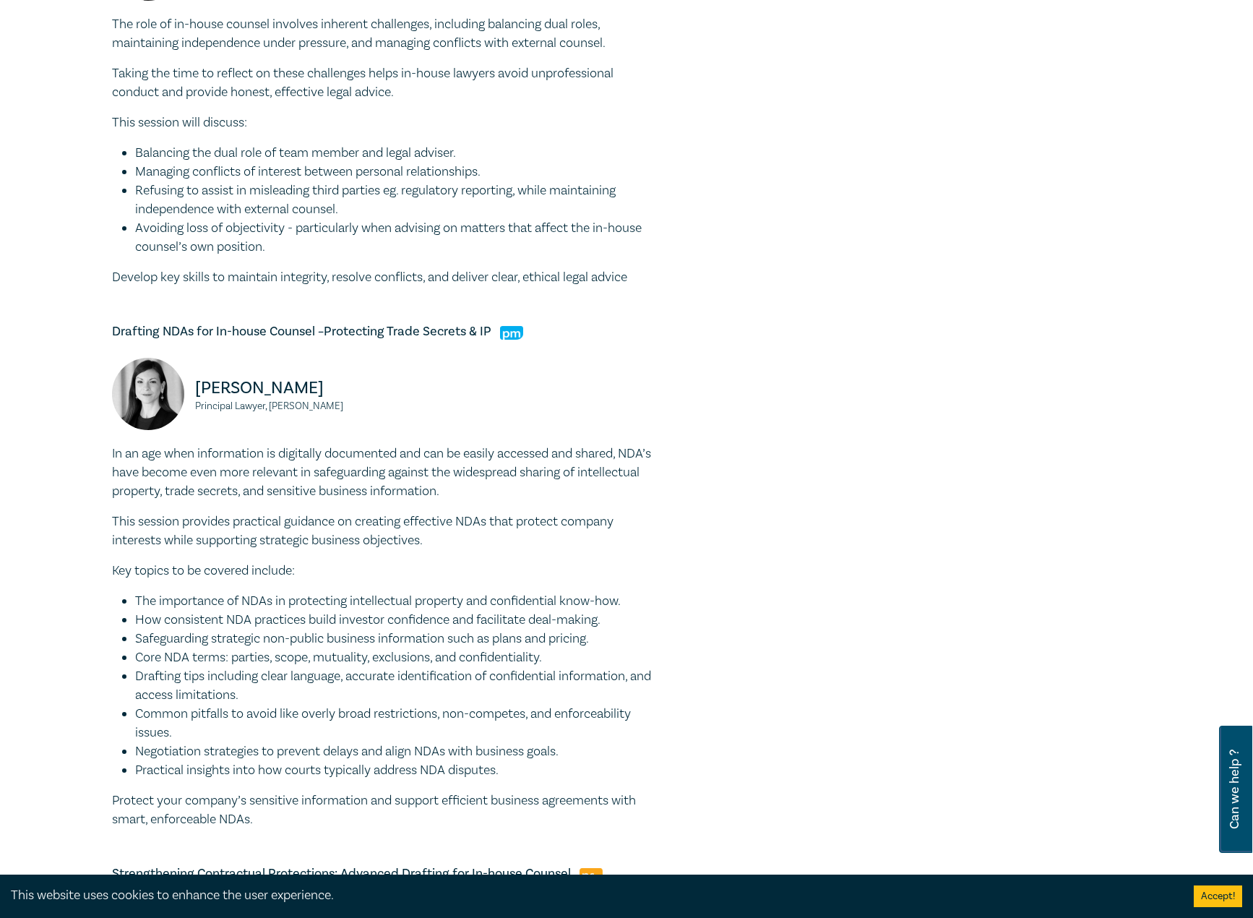
scroll to position [1012, 0]
drag, startPoint x: 283, startPoint y: 338, endPoint x: 119, endPoint y: 329, distance: 164.3
click at [106, 334] on div "In-house Counsel Intensive I25062 CPD Intensive (4 Point) CPD Points 4 Point s …" at bounding box center [451, 180] width 697 height 2060
copy h5 "Drafting NDAs for In-house Counsel –Protecting Trade Secrets & IP"
click at [292, 668] on li "Drafting tips including clear language, accurate identification of confidential…" at bounding box center [398, 685] width 526 height 38
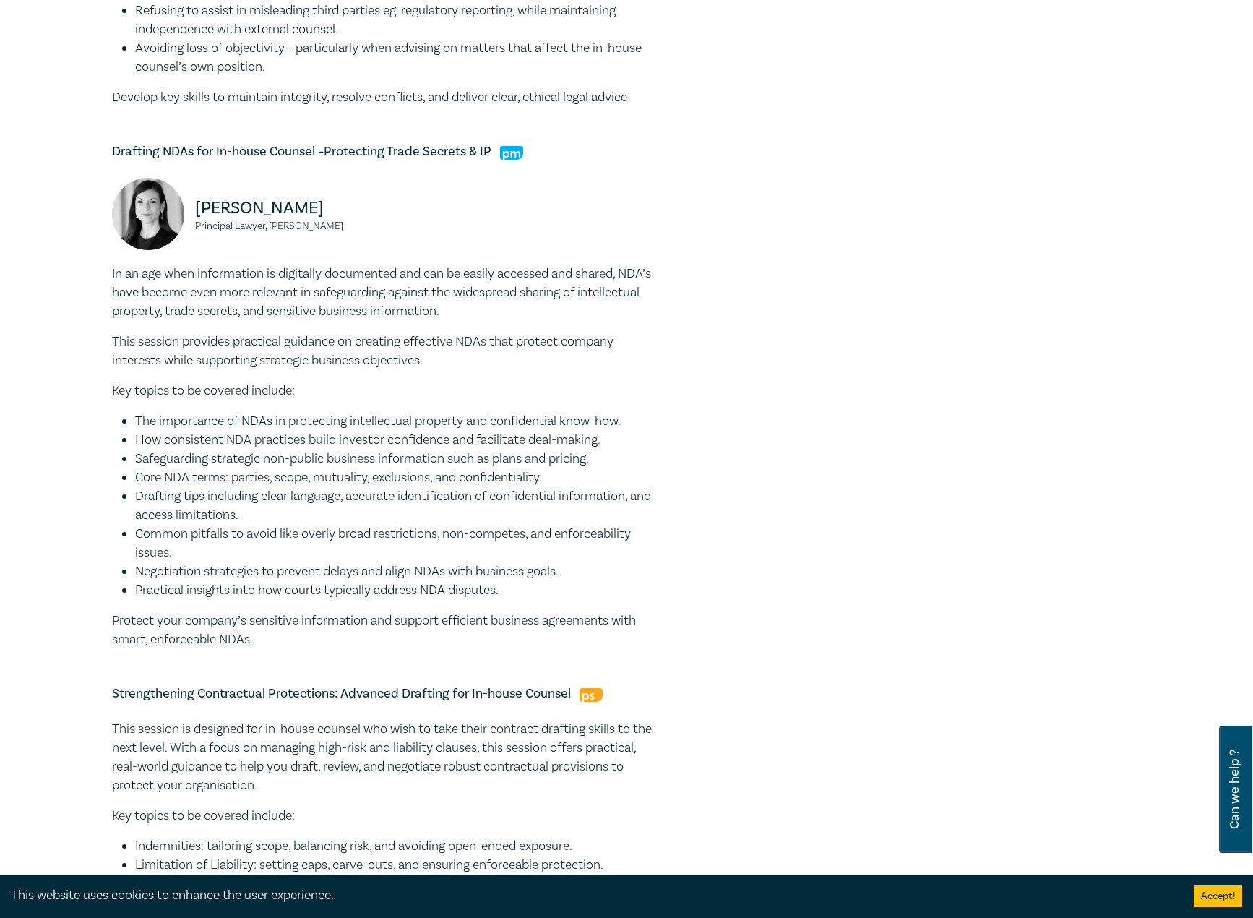
scroll to position [1156, 0]
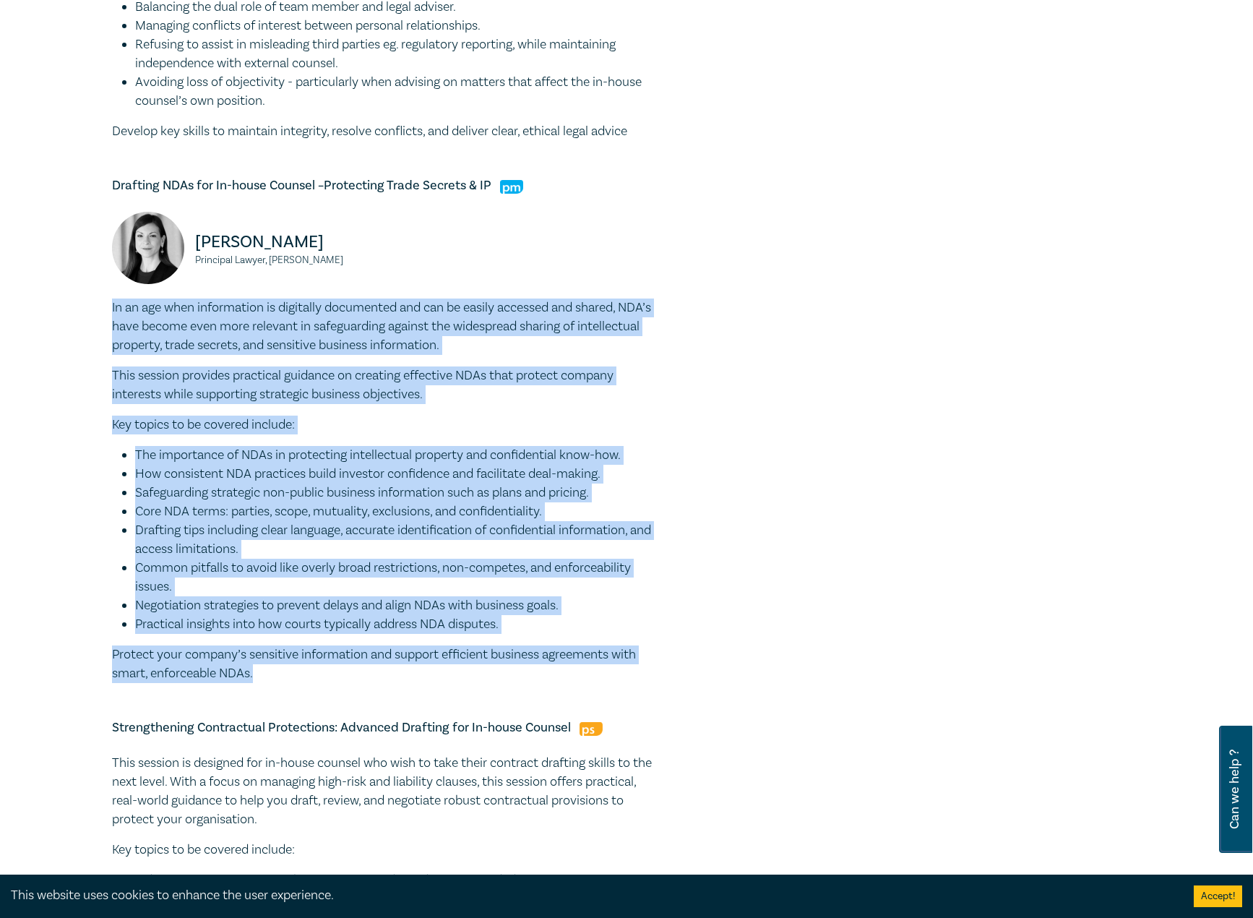
drag, startPoint x: 266, startPoint y: 679, endPoint x: 82, endPoint y: 313, distance: 409.2
click at [82, 313] on div "In-house Counsel Intensive I25062 CPD Intensive (4 Point) CPD Points 4 Point s …" at bounding box center [626, 36] width 1253 height 2198
copy div "In an age when information is digitally documented and can be easily accessed a…"
drag, startPoint x: 375, startPoint y: 258, endPoint x: 194, endPoint y: 234, distance: 183.0
click at [194, 234] on div "Belinda Sigismundi Principal Lawyer, Macpherson Kelley" at bounding box center [245, 255] width 266 height 87
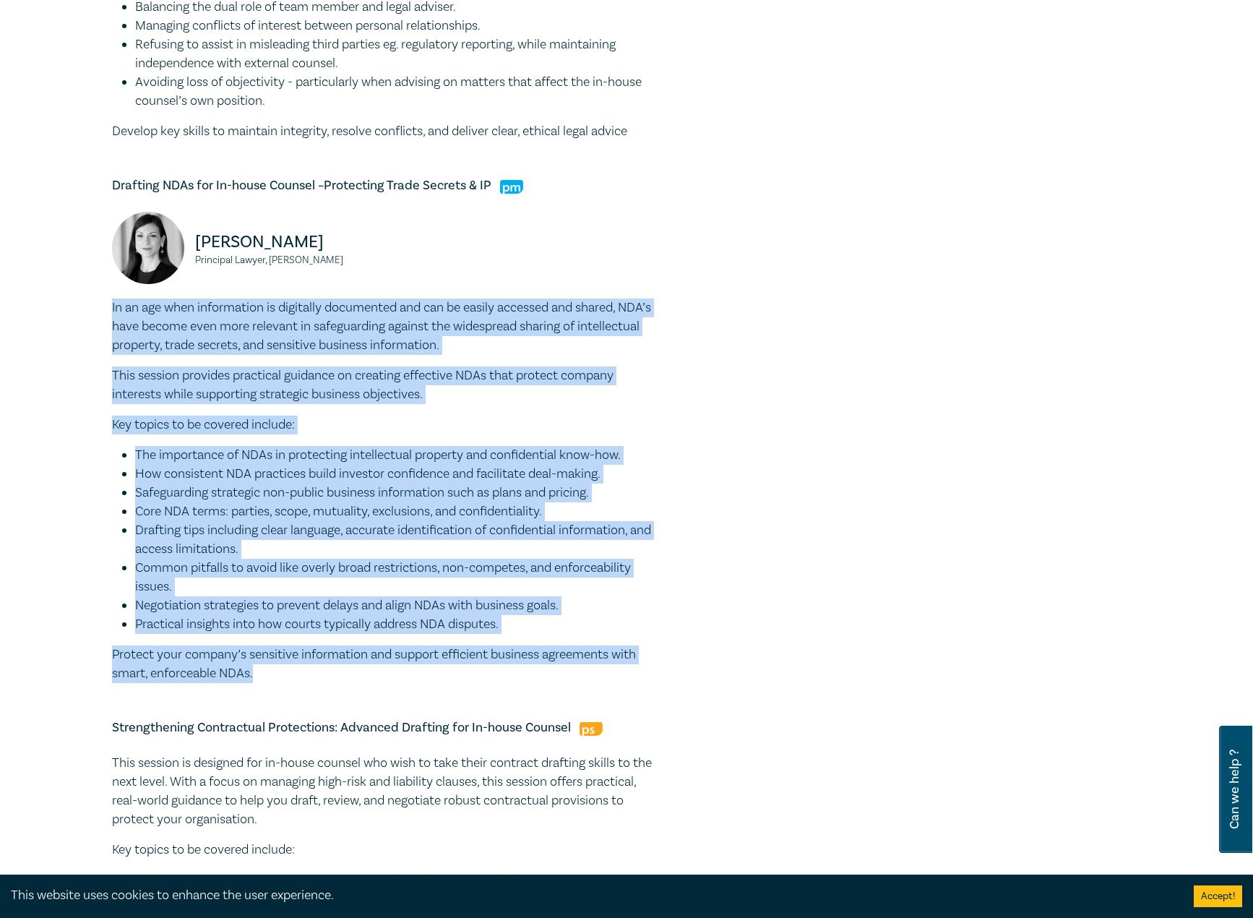
copy div "Belinda Sigismundi Principal Lawyer, Macpherson Kelley"
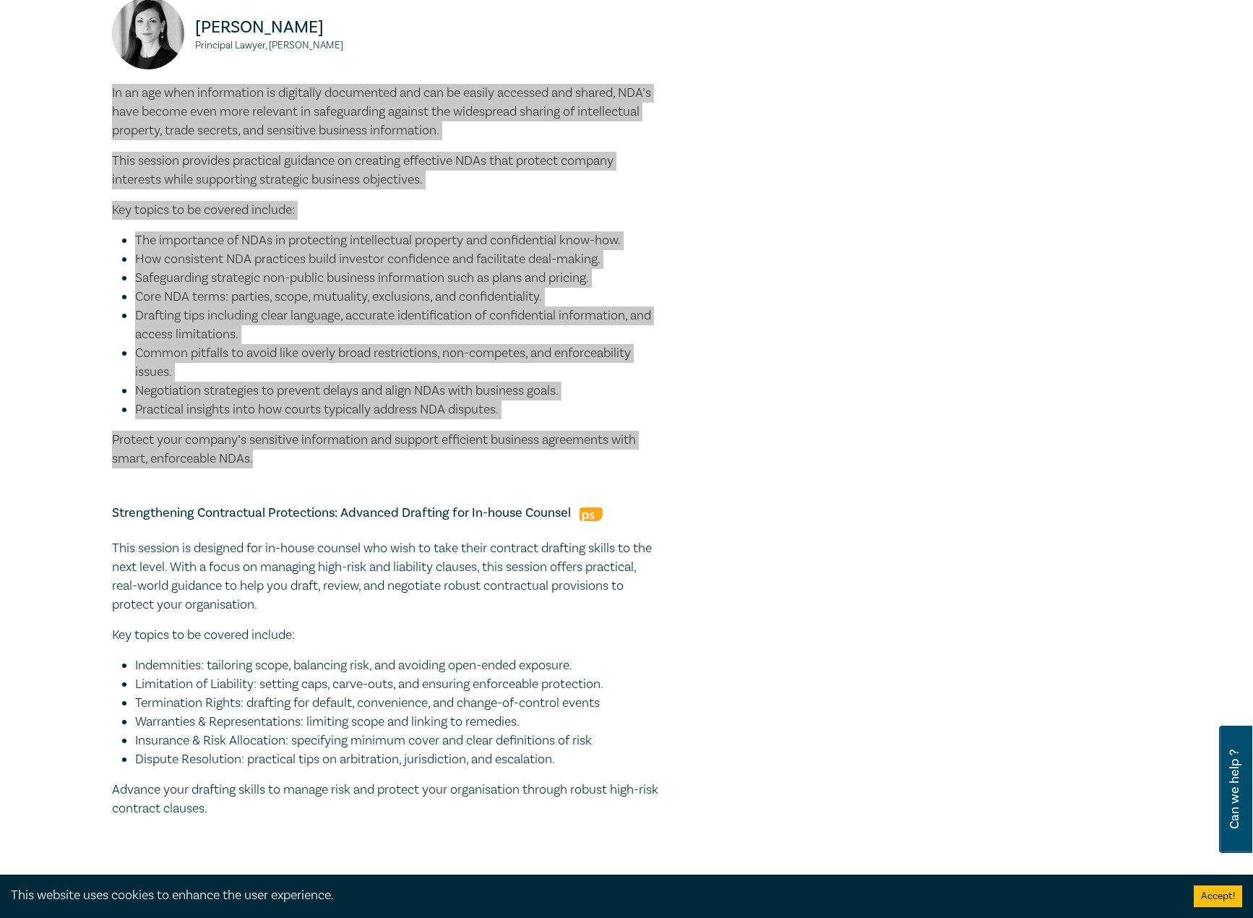
scroll to position [1373, 0]
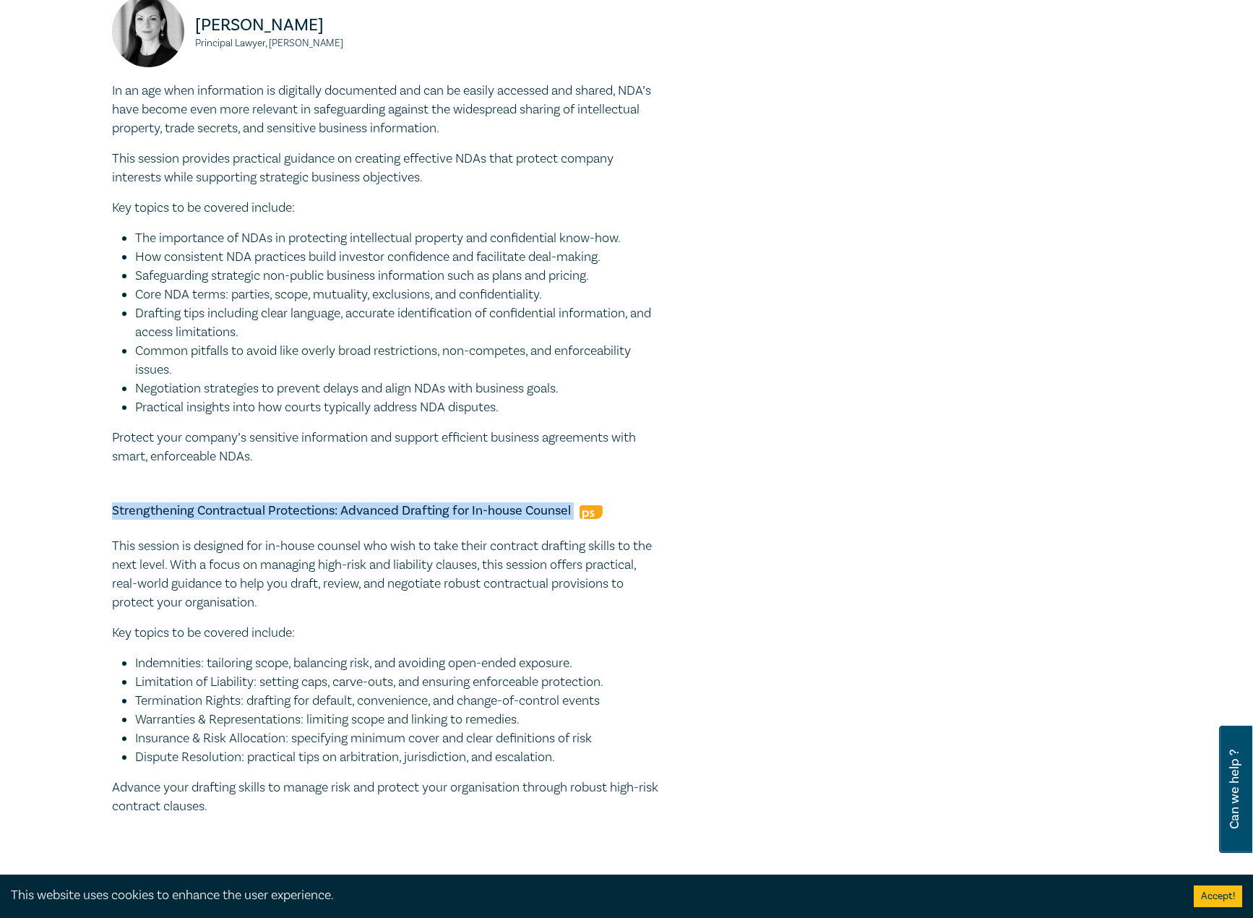
drag, startPoint x: 573, startPoint y: 509, endPoint x: 92, endPoint y: 506, distance: 481.3
drag, startPoint x: 206, startPoint y: 786, endPoint x: 76, endPoint y: 553, distance: 266.6
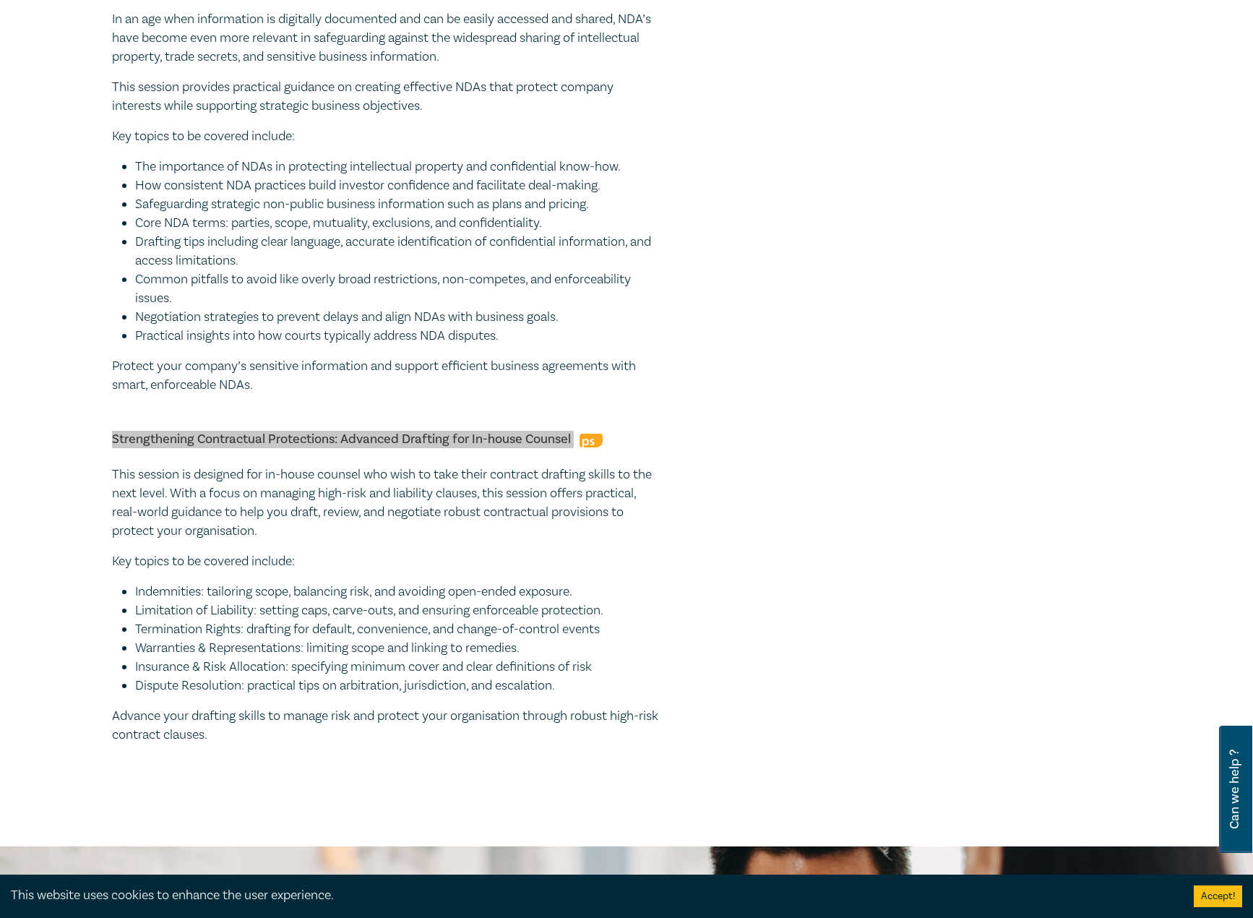
scroll to position [1590, 0]
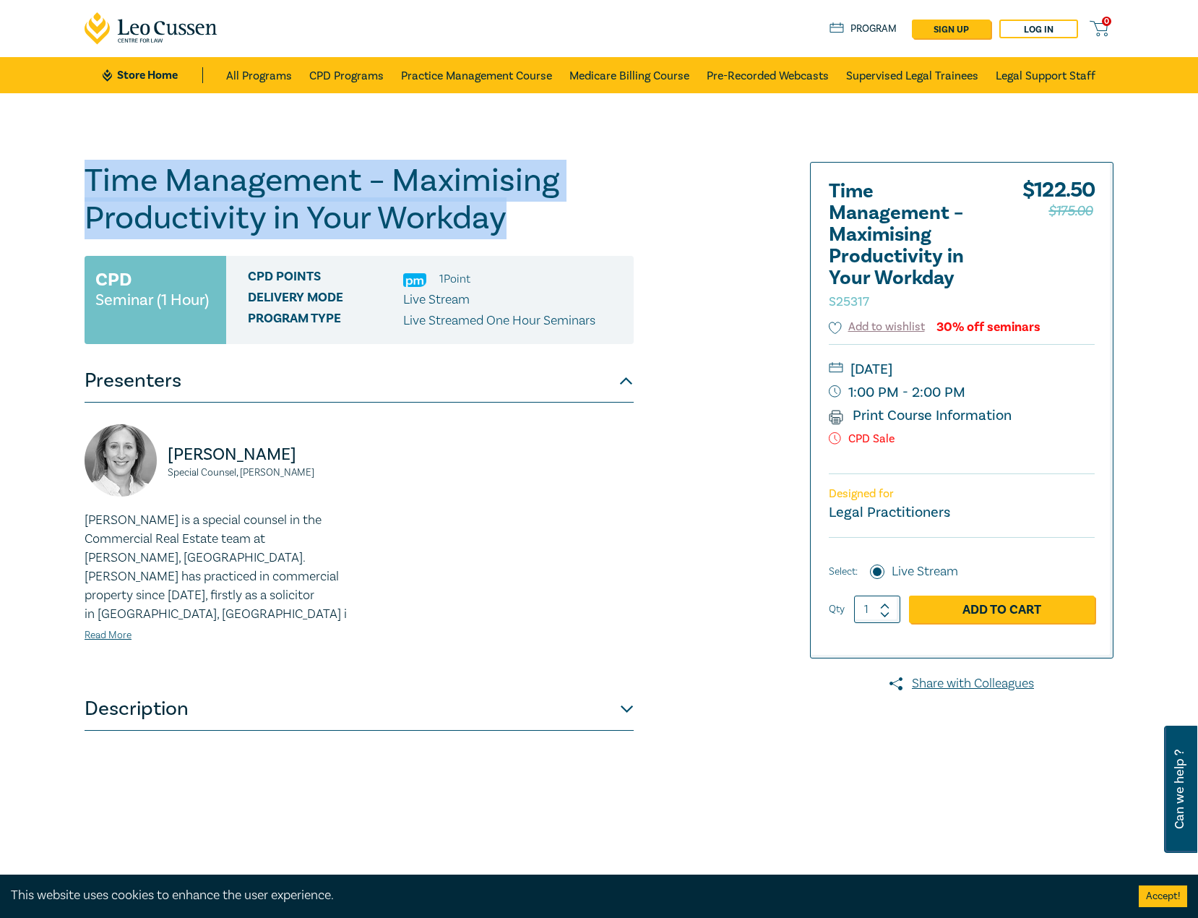
drag, startPoint x: 538, startPoint y: 221, endPoint x: 85, endPoint y: 155, distance: 458.6
click at [85, 155] on div "Time Management – Maximising Productivity in Your Workday S25317 CPD Seminar (1…" at bounding box center [599, 523] width 1198 height 860
copy h1 "Time Management – Maximising Productivity in Your Workday"
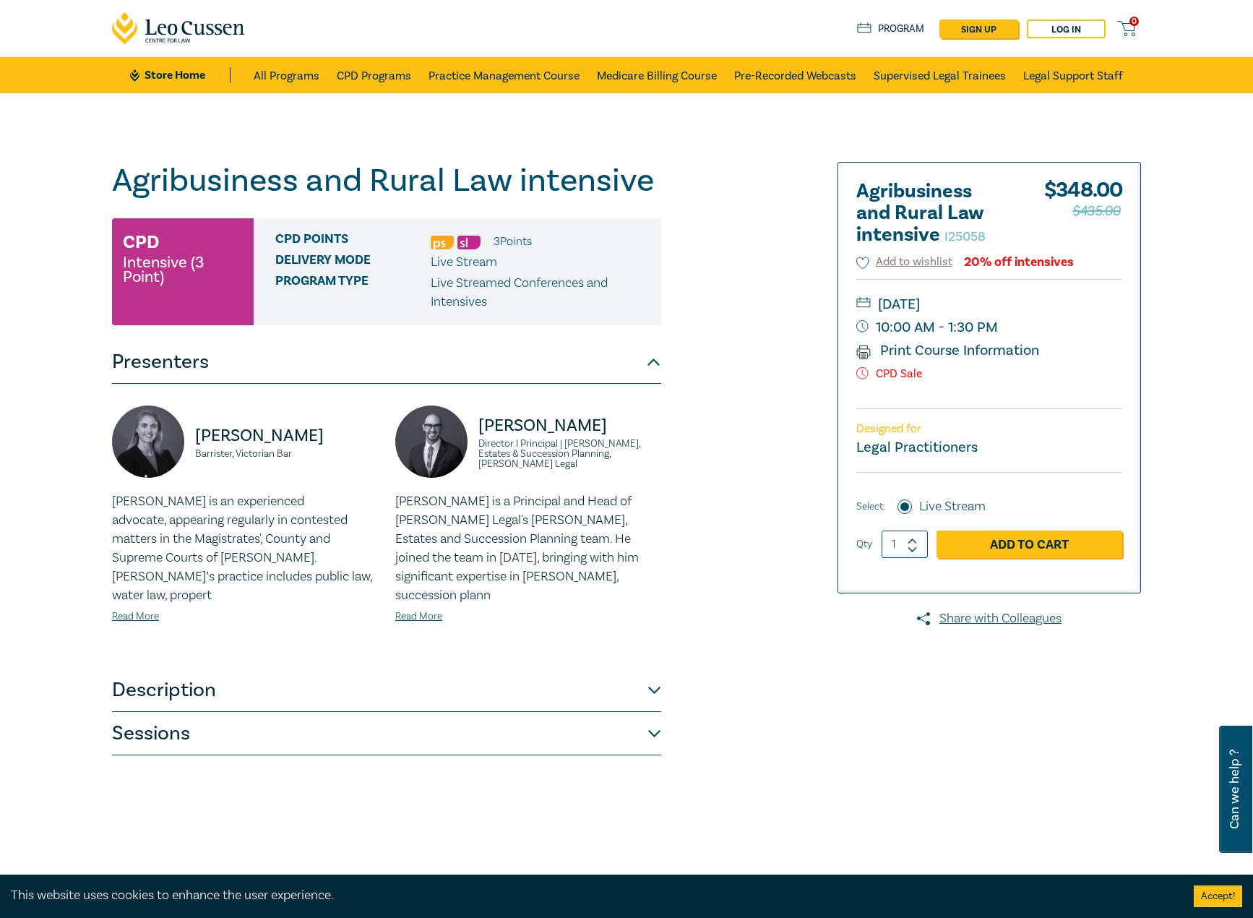
click at [177, 648] on div "Olivia Callahan Barrister, Victorian Bar Olivia is an experienced advocate, app…" at bounding box center [386, 526] width 549 height 285
click at [176, 669] on button "Description" at bounding box center [386, 690] width 549 height 43
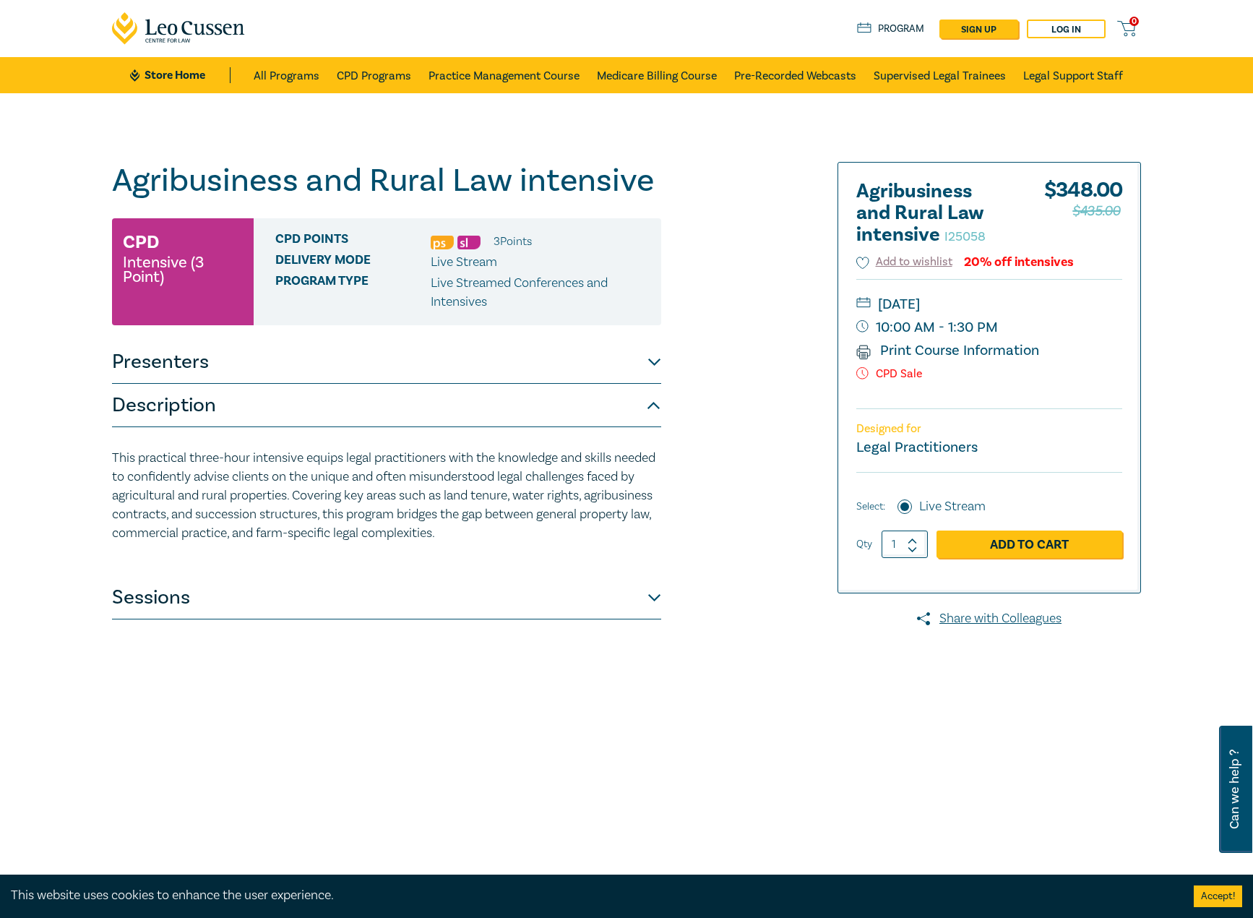
click at [179, 616] on button "Sessions" at bounding box center [386, 597] width 549 height 43
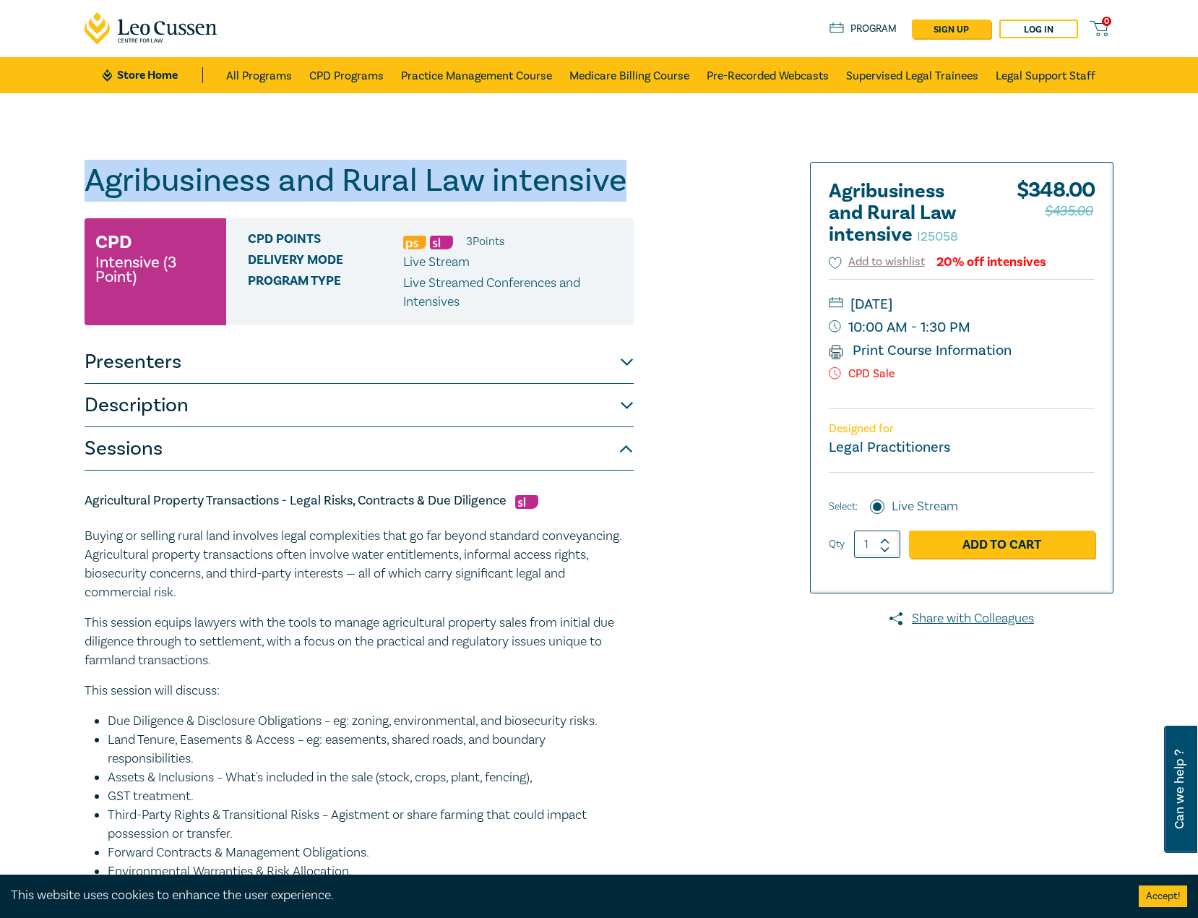
drag, startPoint x: 641, startPoint y: 188, endPoint x: 39, endPoint y: 172, distance: 602.2
copy h1 "Agribusiness and Rural Law intensive"
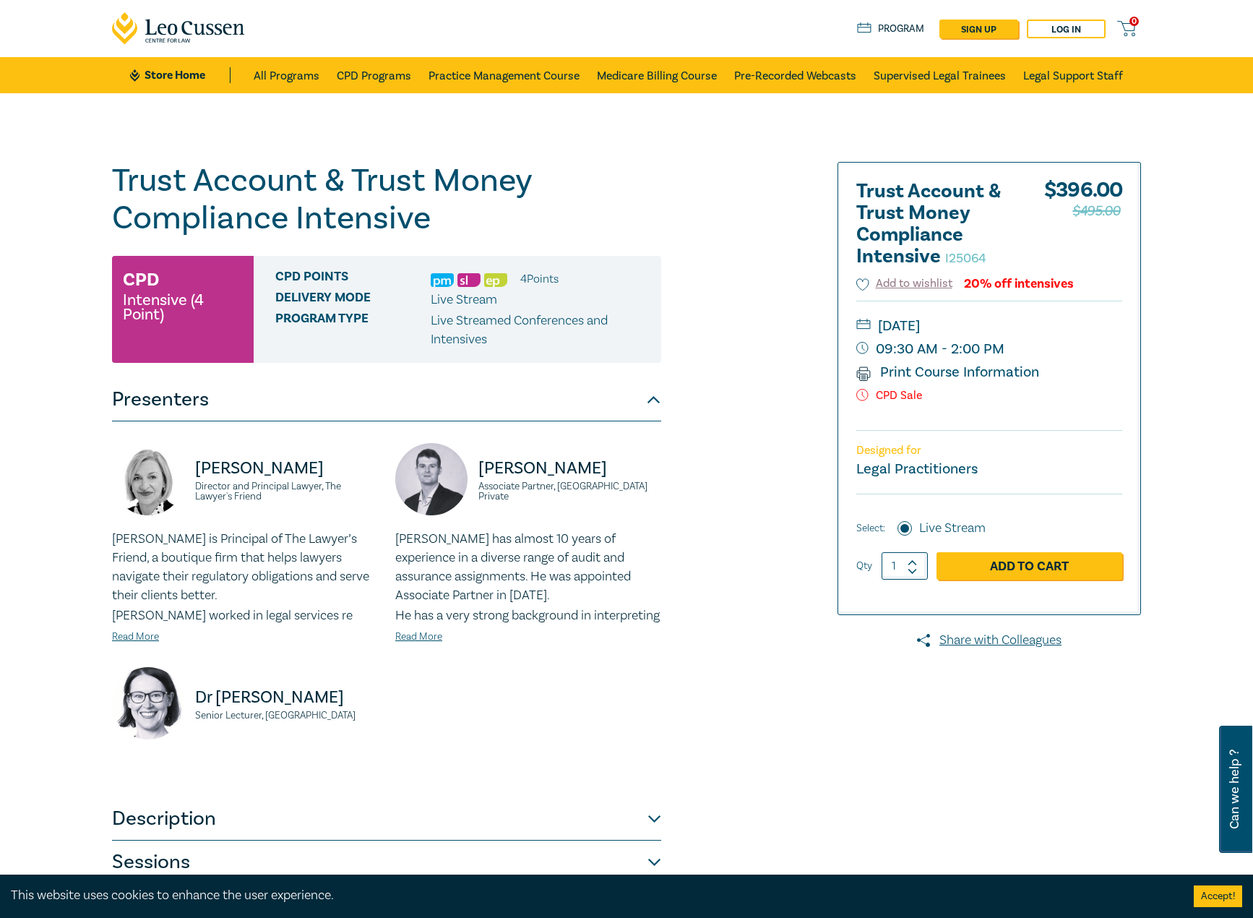
click at [580, 734] on div "[PERSON_NAME] Director and Principal Lawyer, The Lawyer's Friend [PERSON_NAME] …" at bounding box center [386, 609] width 567 height 332
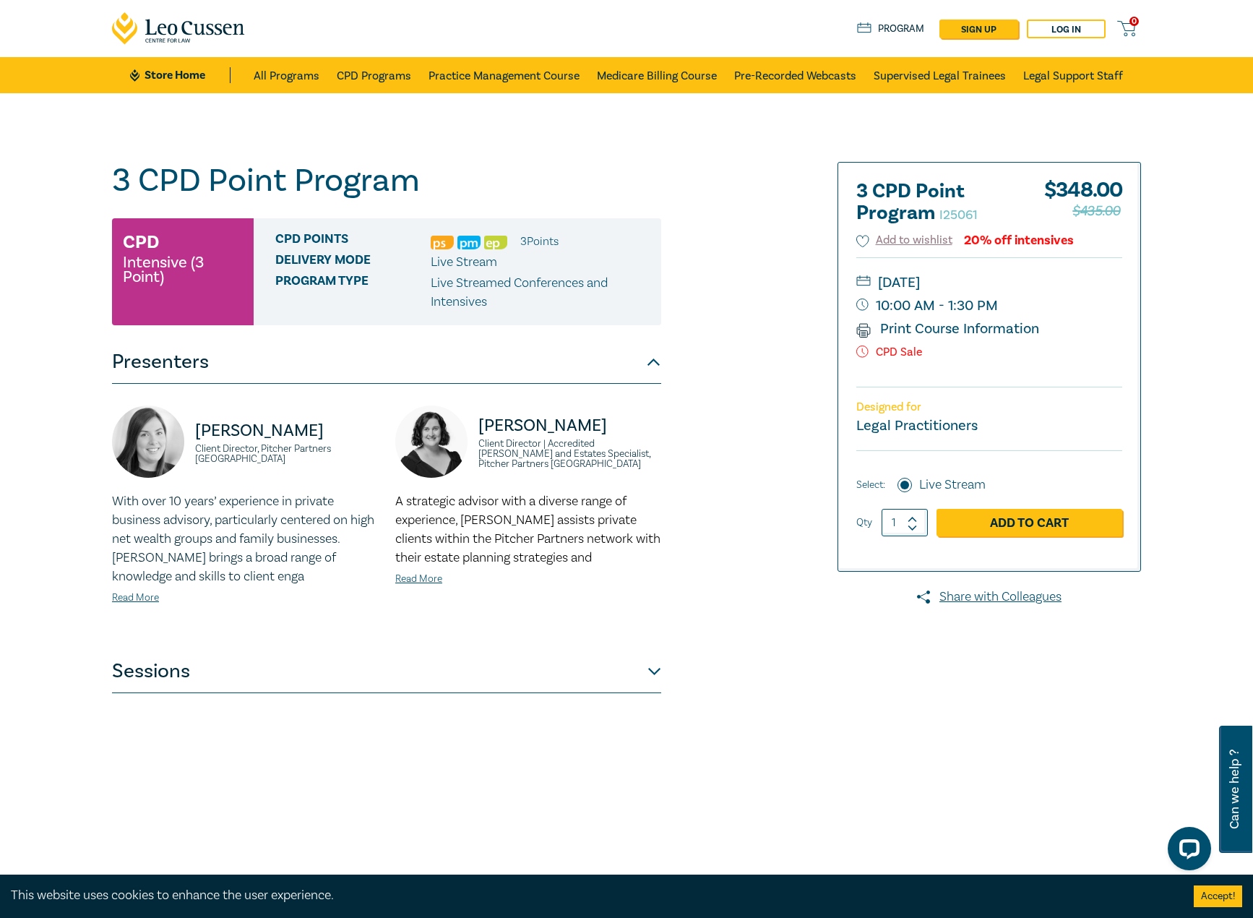
click at [307, 685] on button "Sessions" at bounding box center [386, 671] width 549 height 43
